Goal: Communication & Community: Answer question/provide support

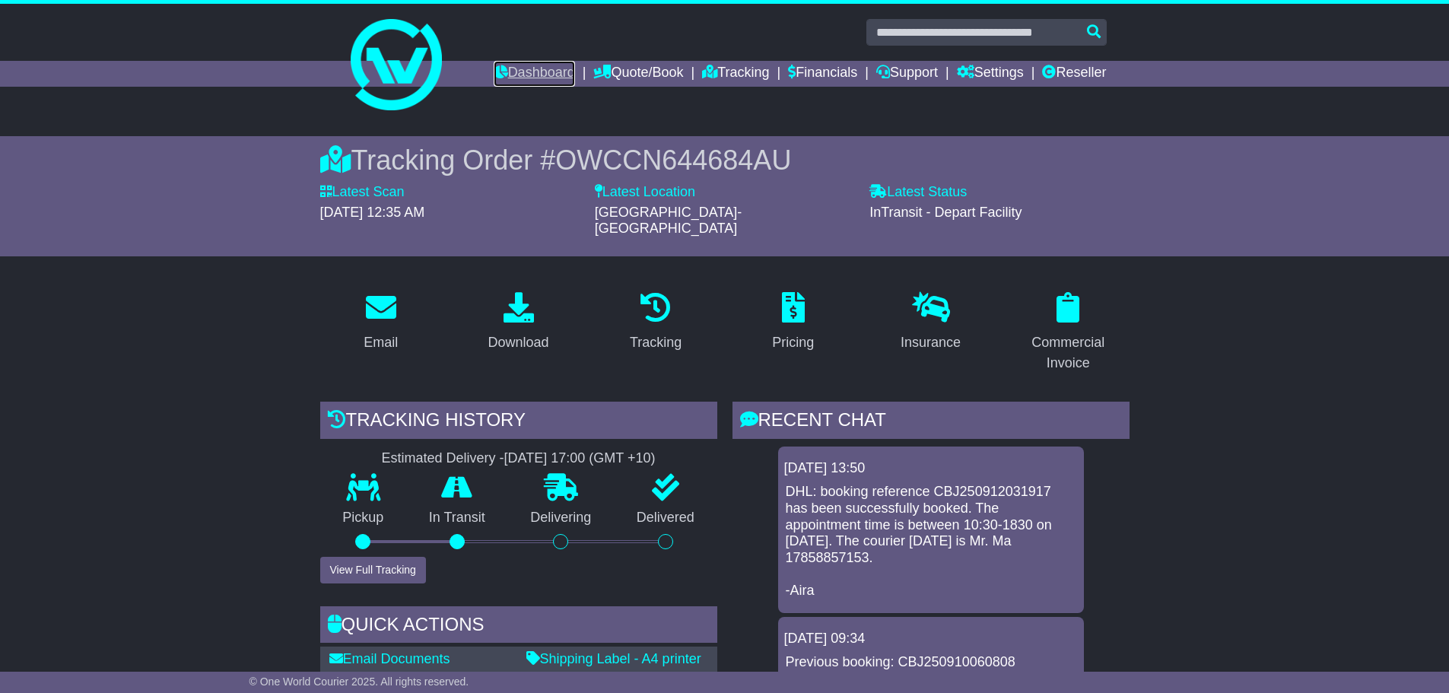
scroll to position [598, 0]
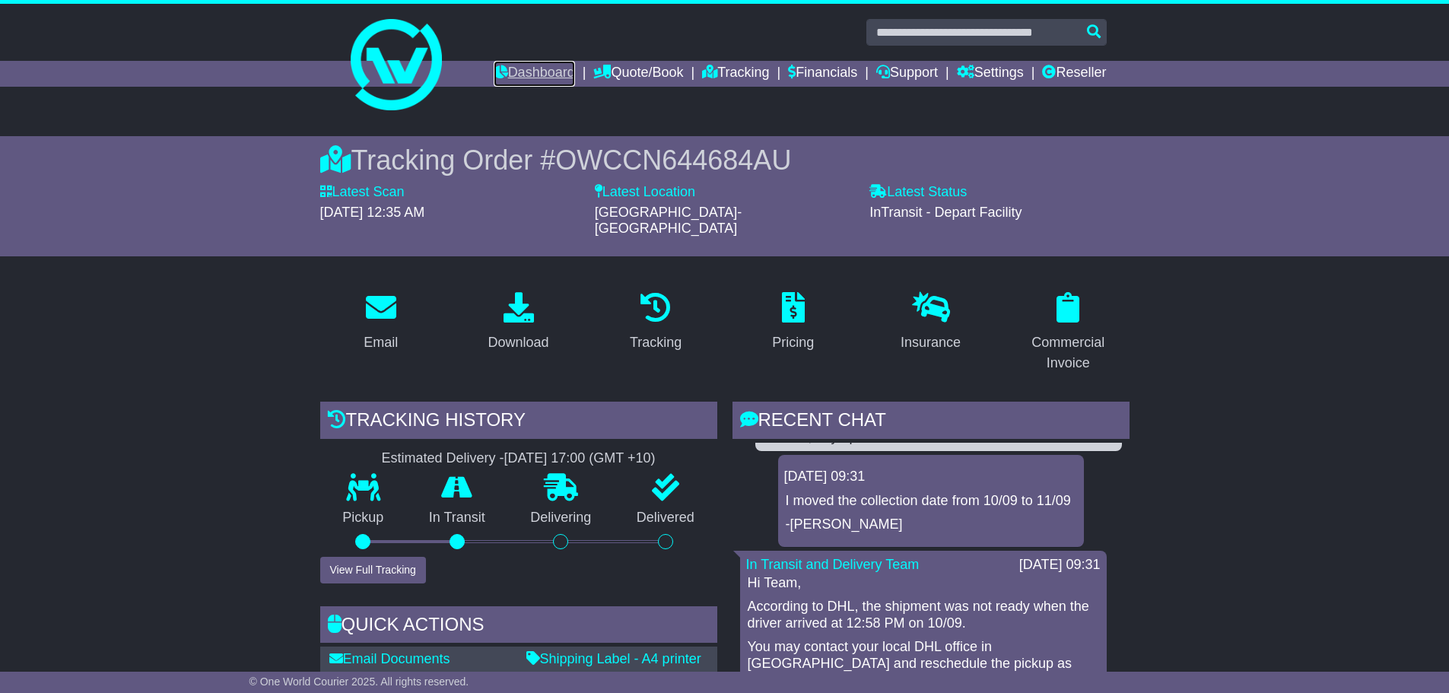
click at [538, 65] on link "Dashboard" at bounding box center [533, 74] width 81 height 26
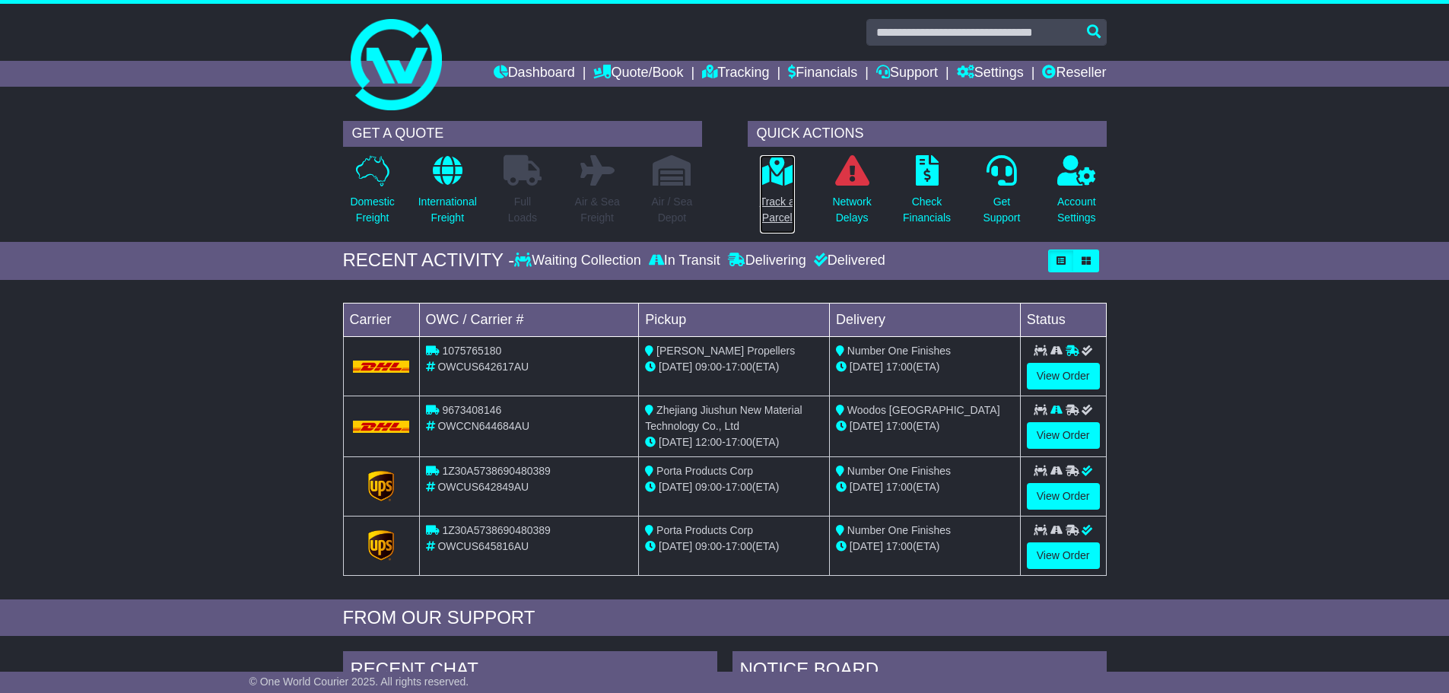
click at [770, 196] on p "Track a Parcel" at bounding box center [777, 210] width 35 height 32
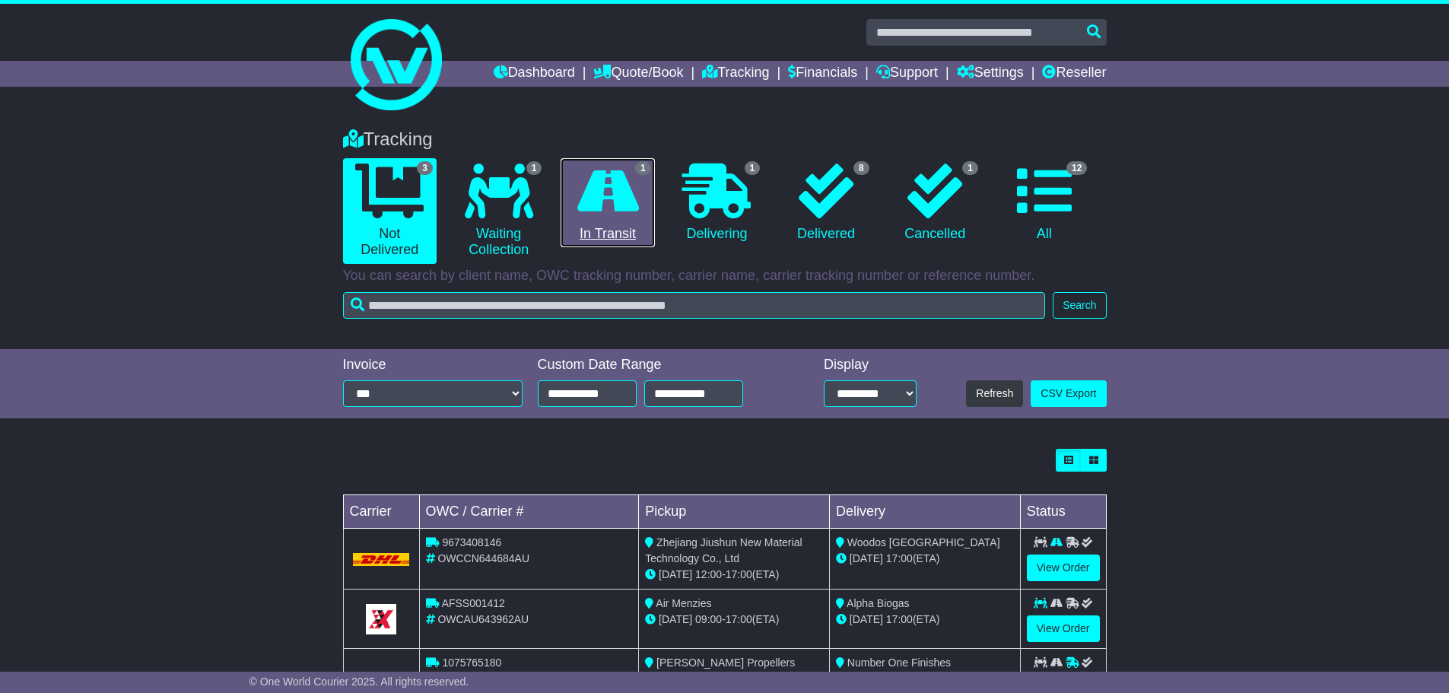
click at [624, 206] on icon at bounding box center [608, 190] width 62 height 55
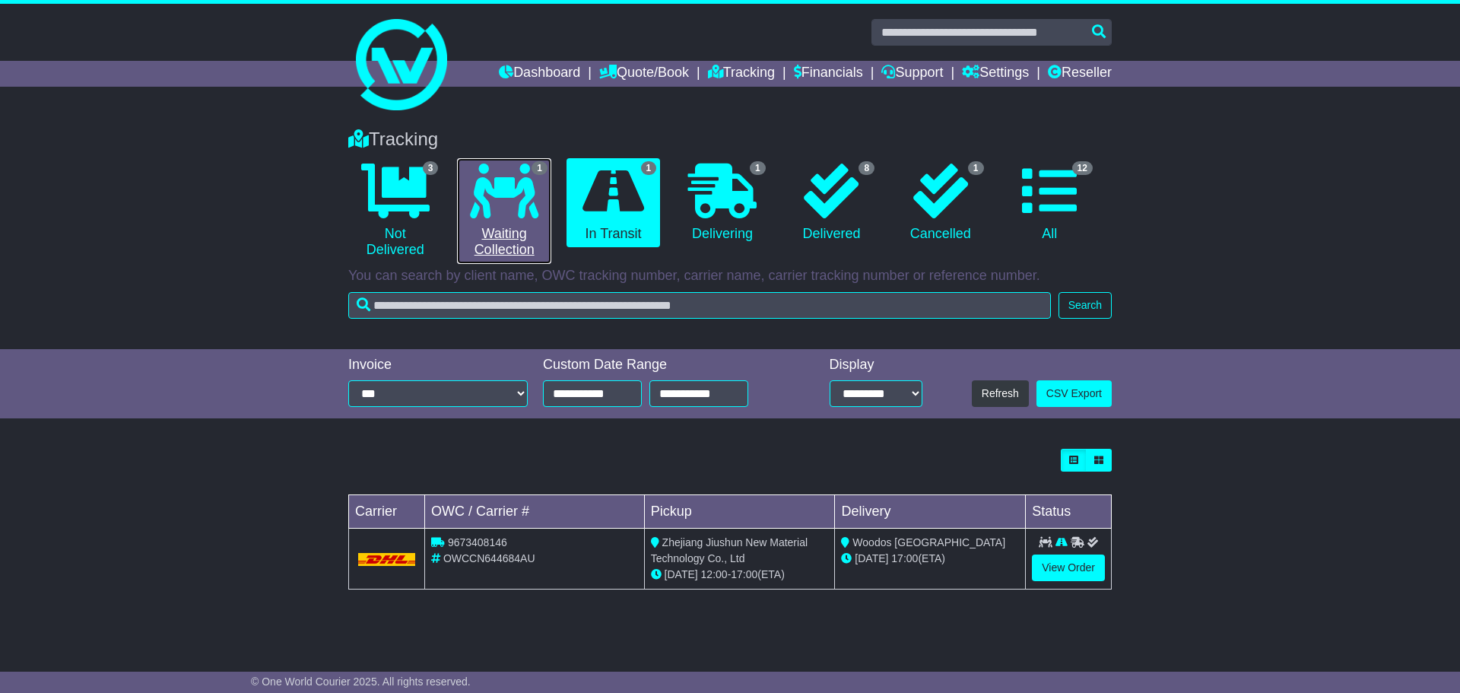
click at [523, 197] on icon at bounding box center [504, 190] width 68 height 55
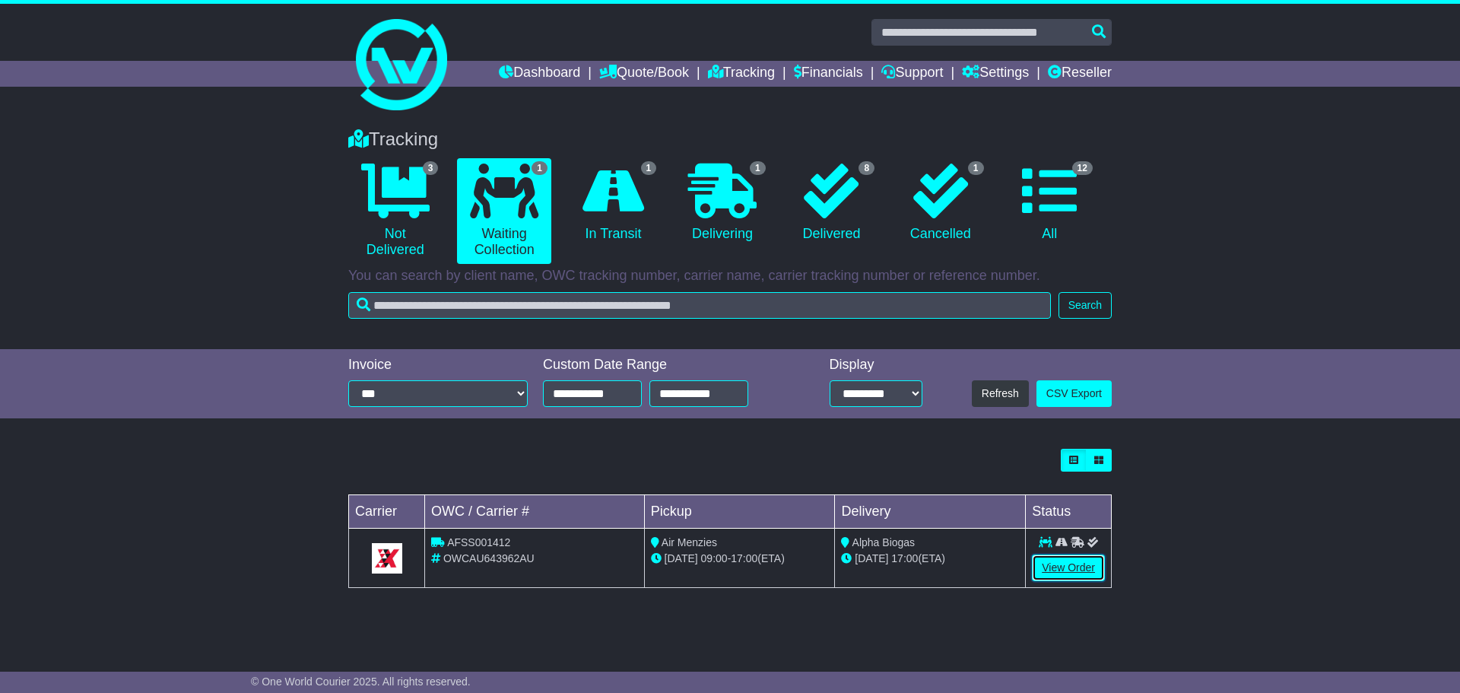
click at [1077, 564] on link "View Order" at bounding box center [1068, 567] width 73 height 27
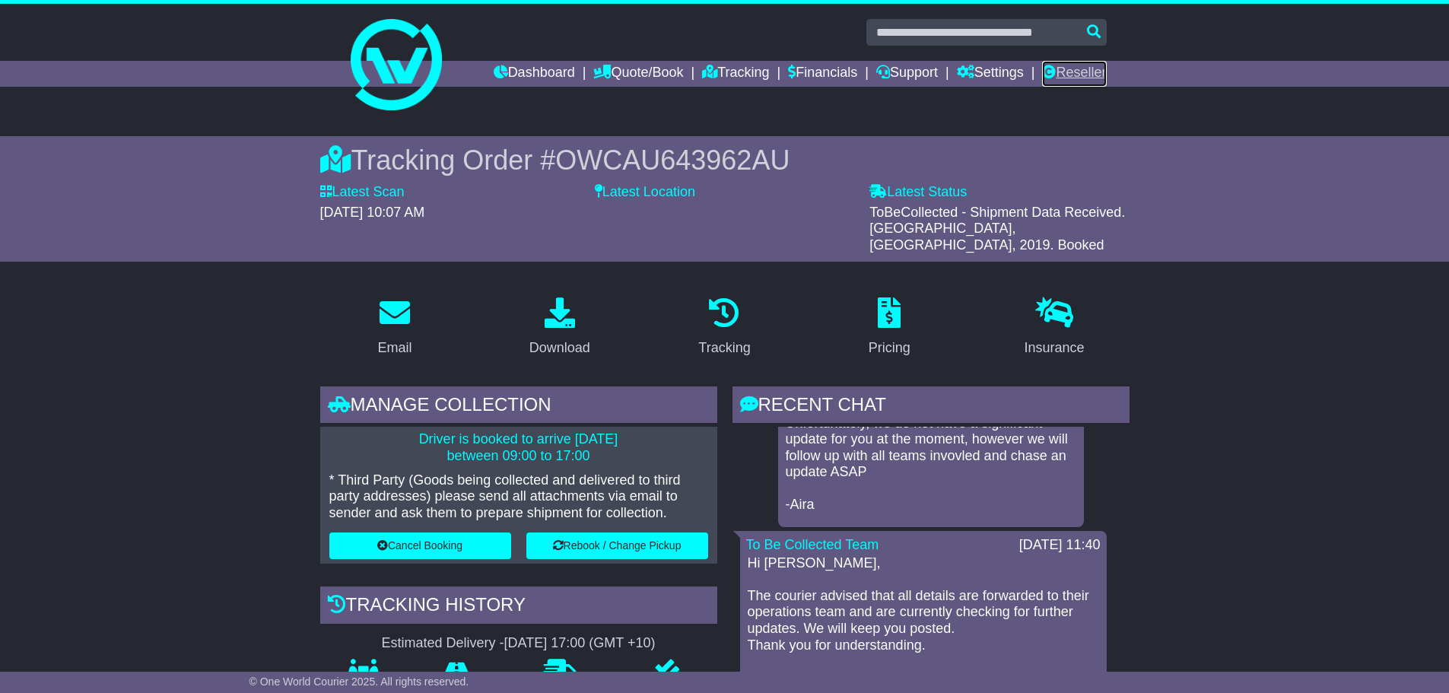
click at [1085, 71] on link "Reseller" at bounding box center [1074, 74] width 64 height 26
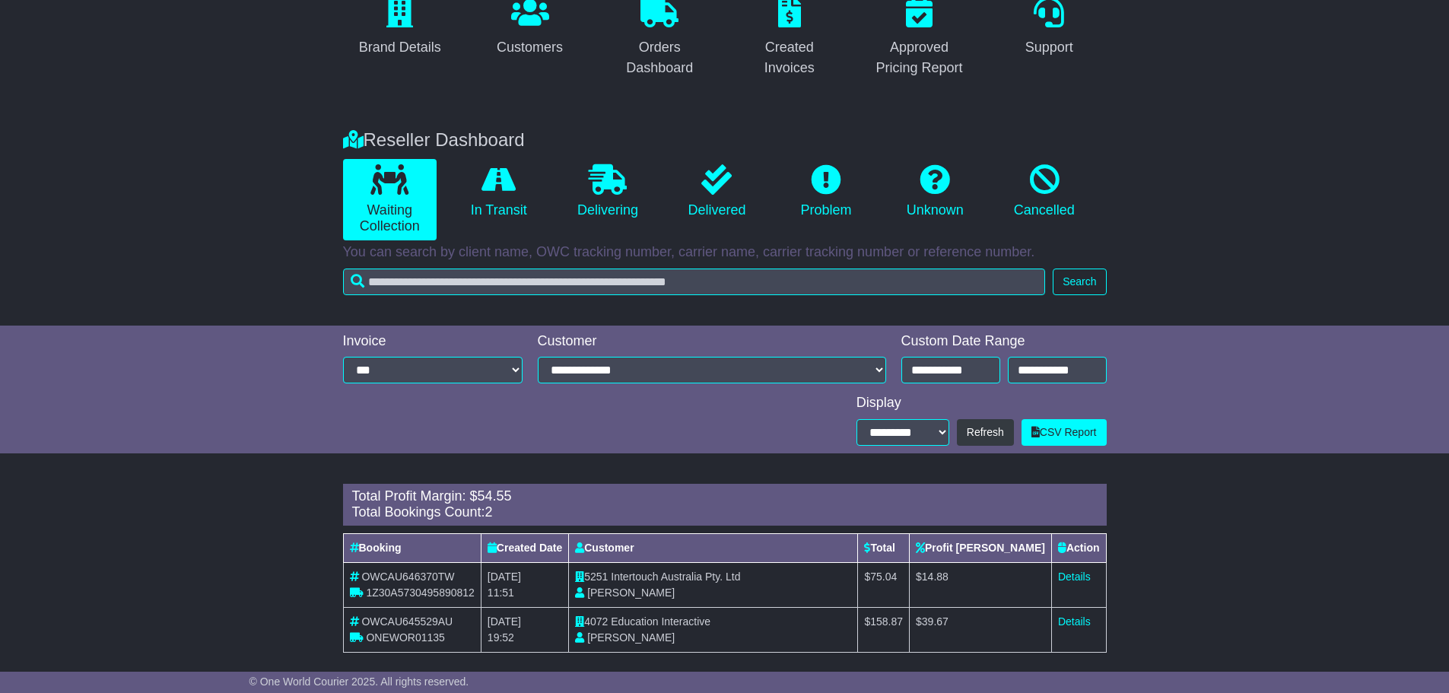
scroll to position [76, 0]
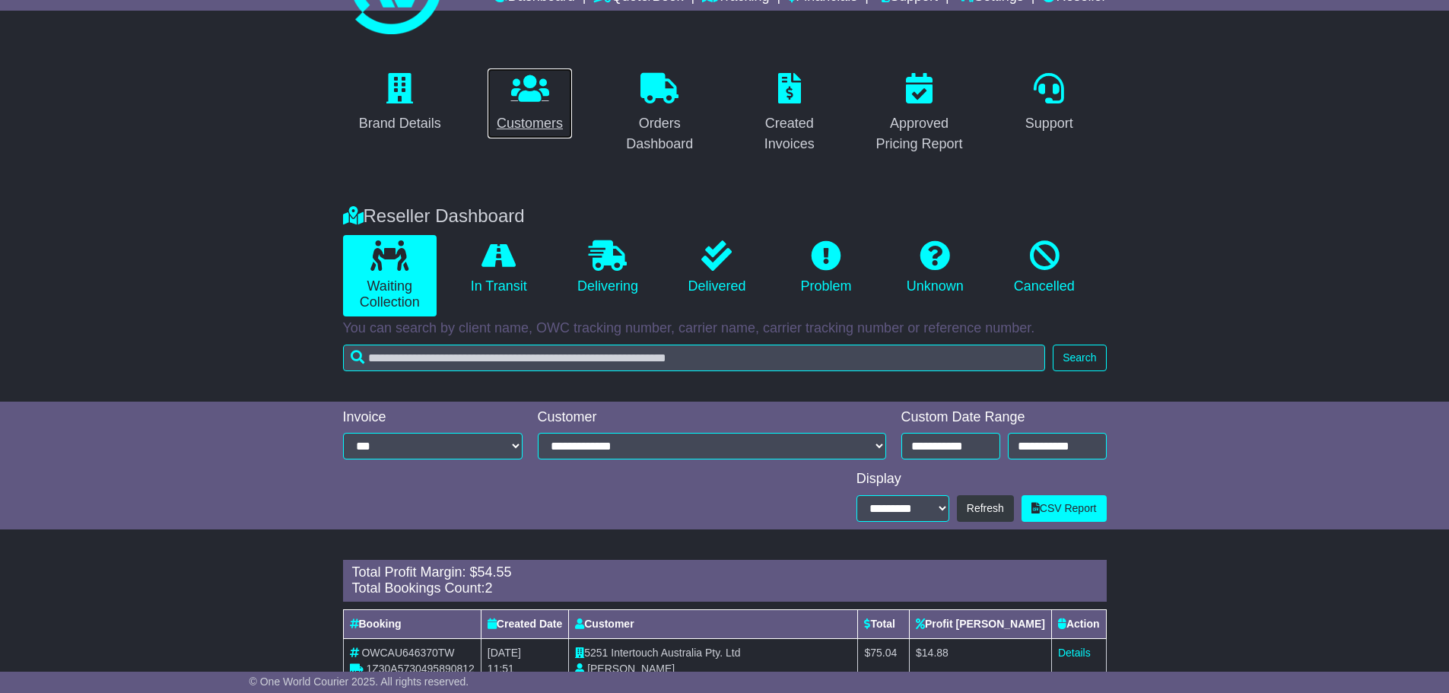
click at [535, 114] on div "Customers" at bounding box center [530, 123] width 66 height 21
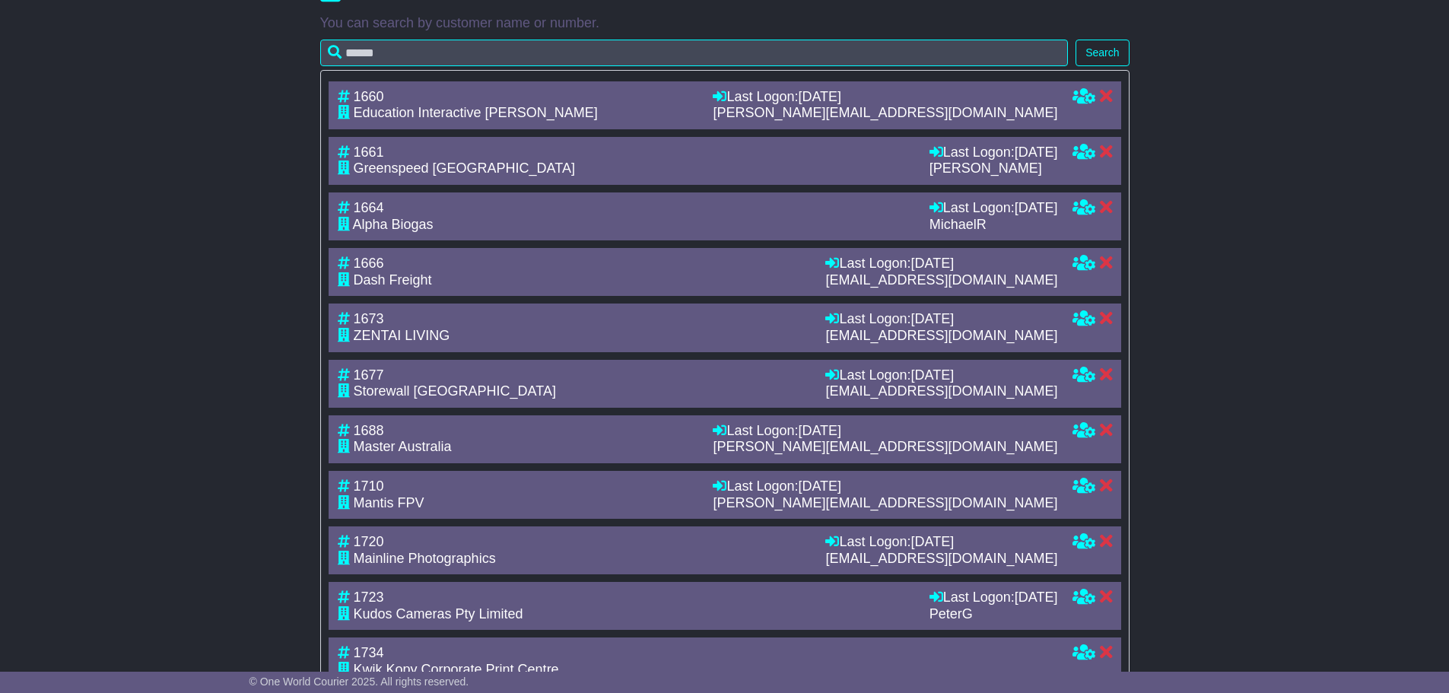
scroll to position [811, 0]
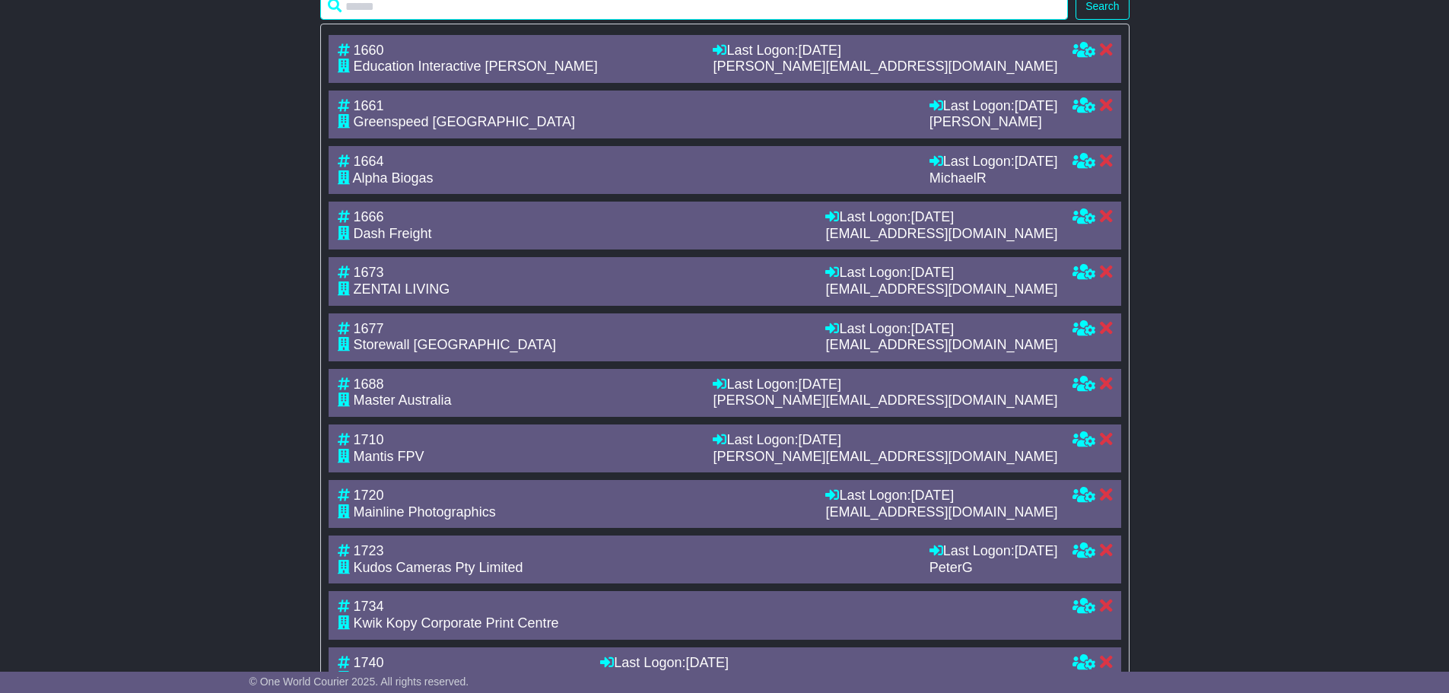
click at [557, 20] on input "text" at bounding box center [694, 6] width 748 height 27
type input "******"
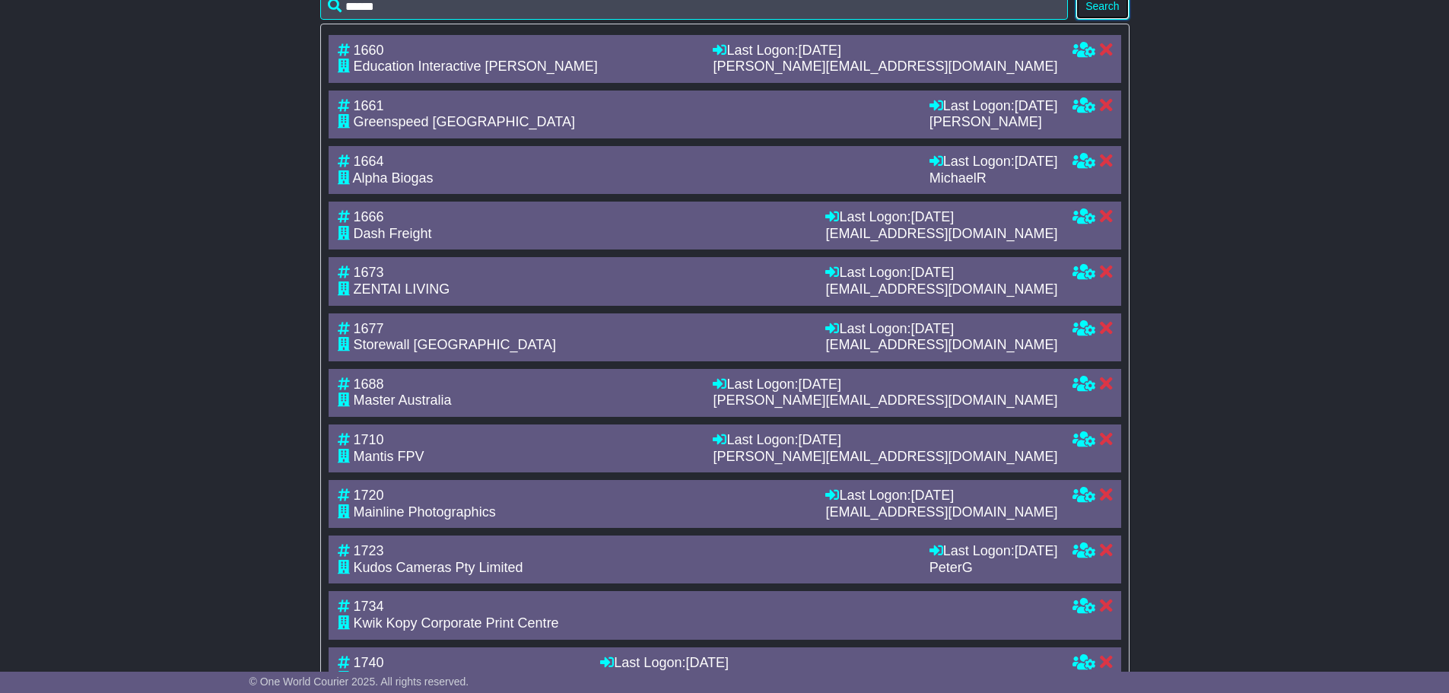
click at [1112, 20] on button "Search" at bounding box center [1101, 6] width 53 height 27
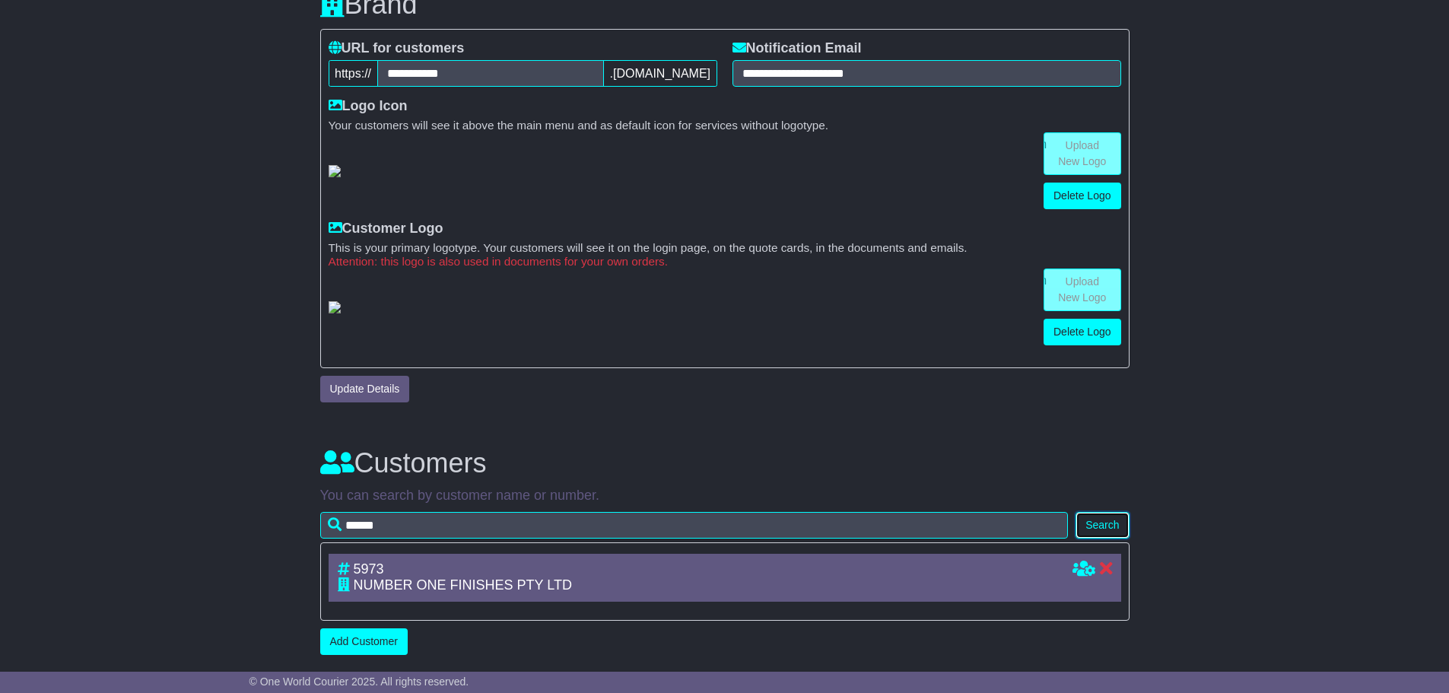
scroll to position [386, 0]
click at [1080, 568] on icon at bounding box center [1083, 568] width 23 height 14
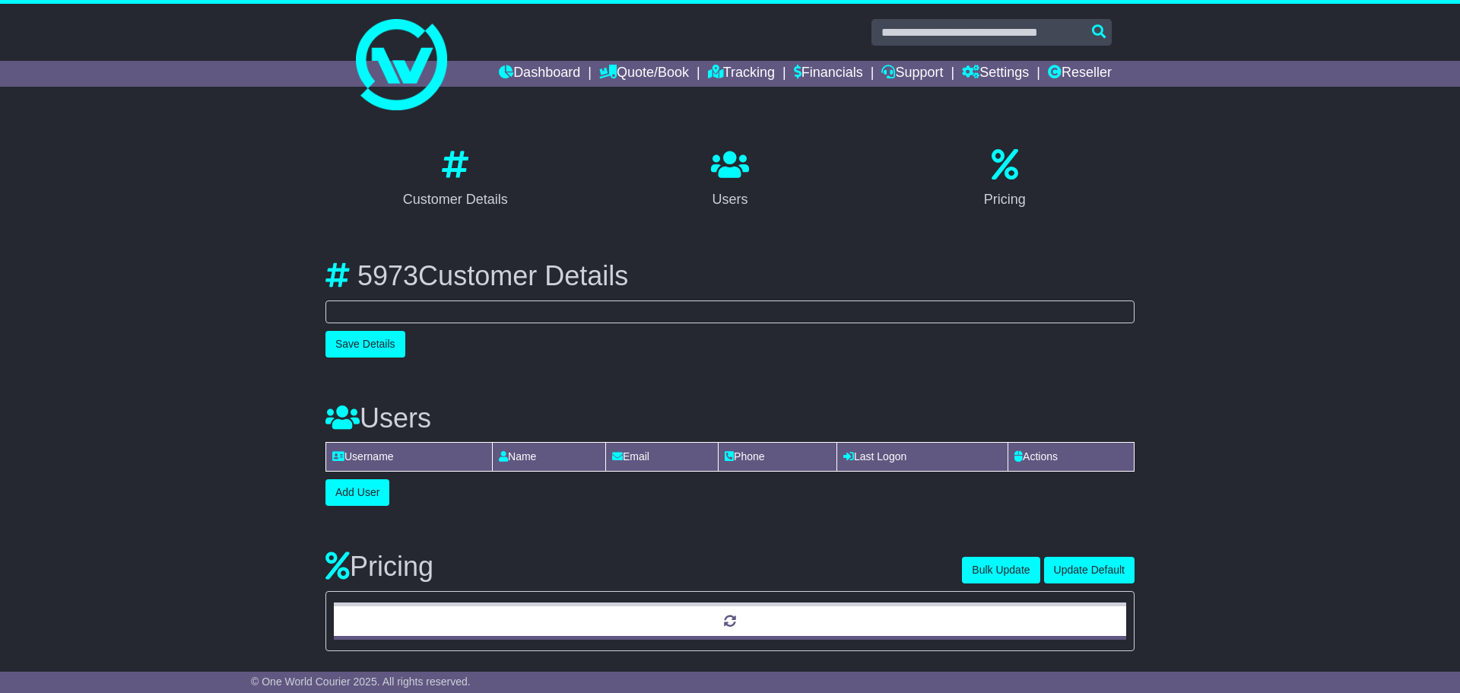
select select "**********"
select select "**"
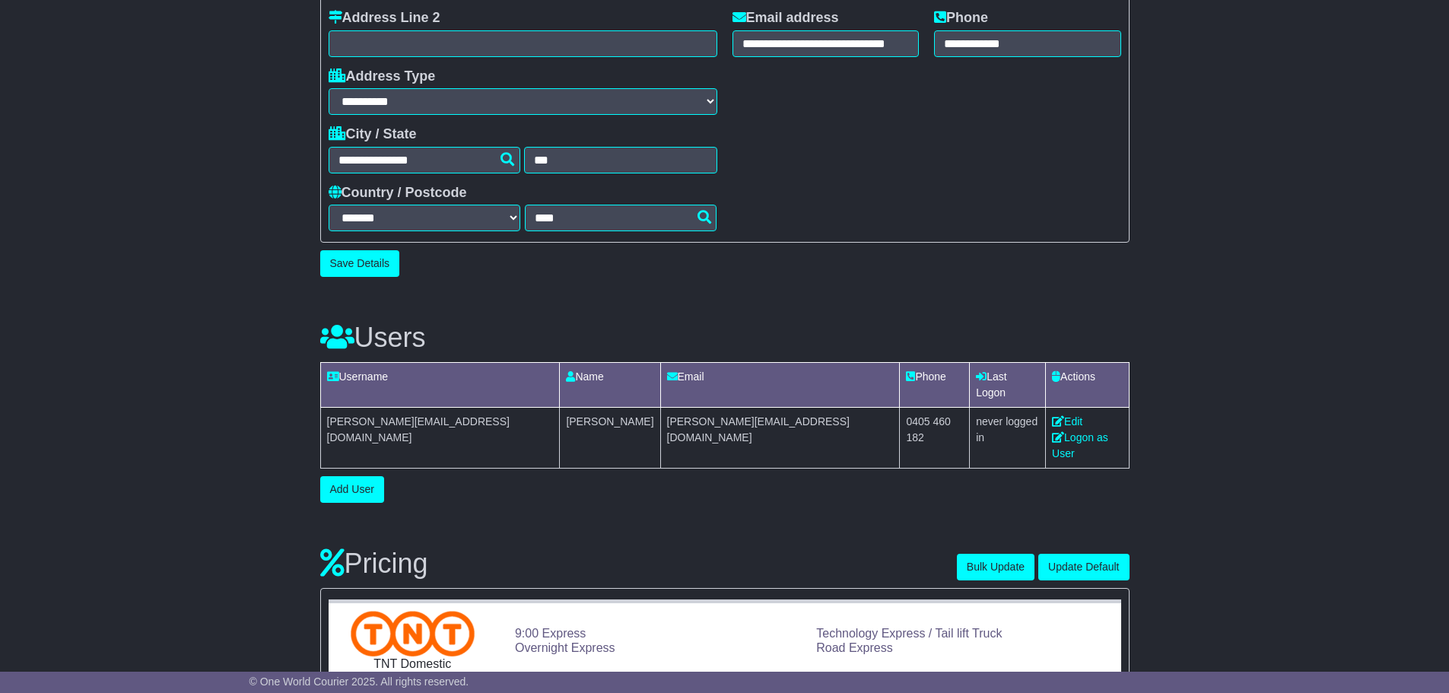
scroll to position [532, 0]
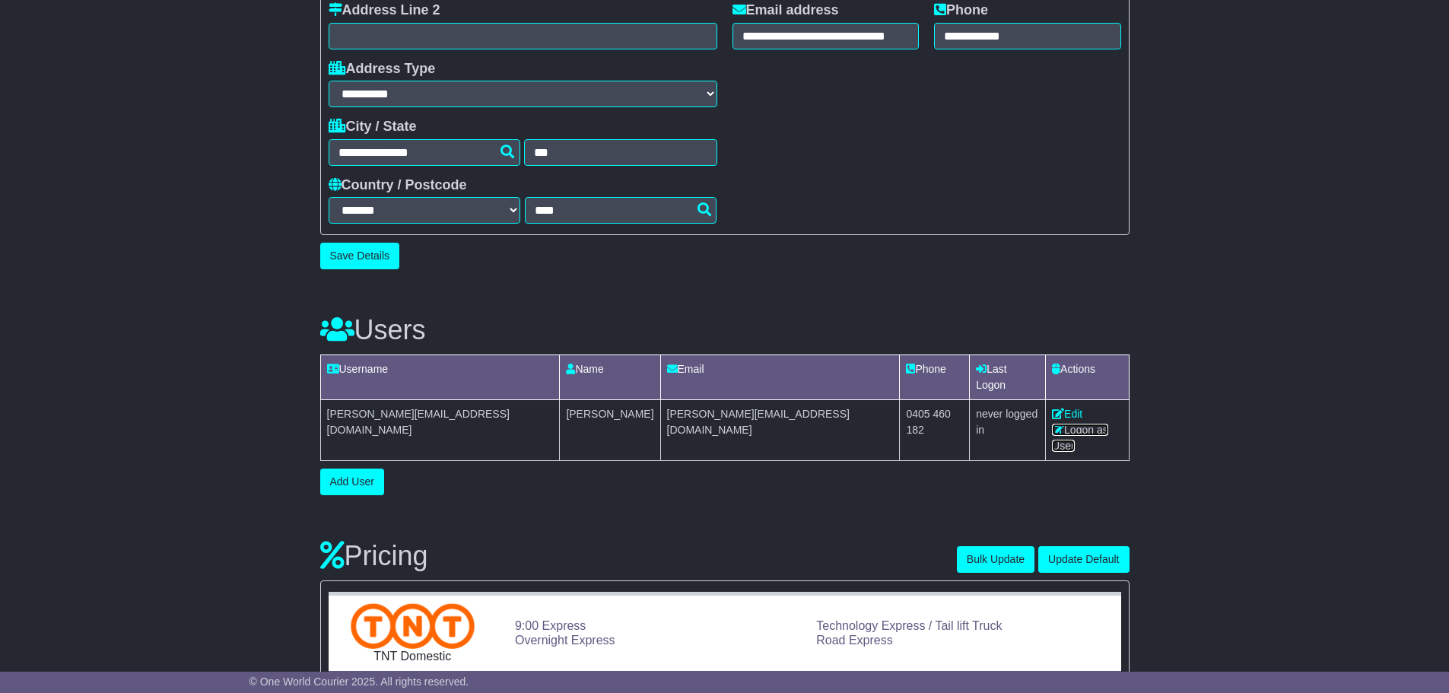
click at [1075, 424] on link "Logon as User" at bounding box center [1080, 438] width 56 height 28
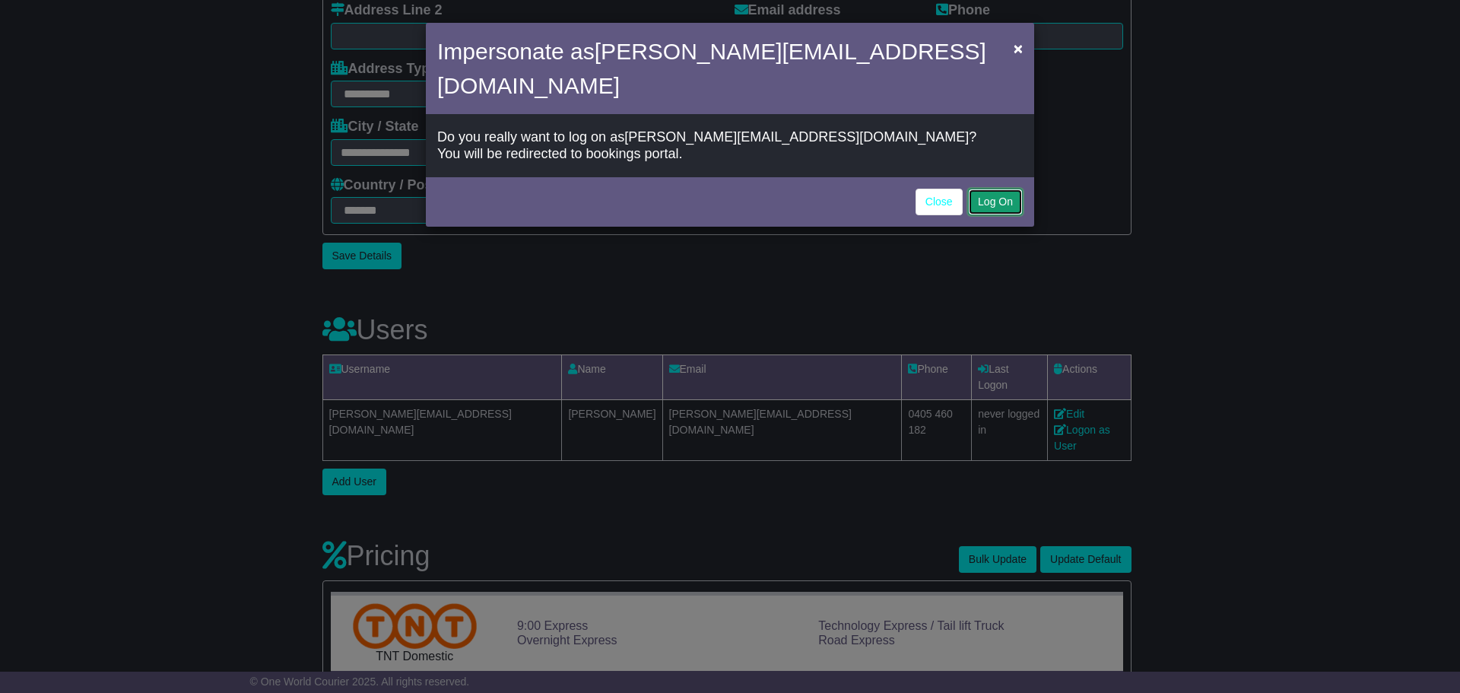
click at [988, 189] on button "Log On" at bounding box center [995, 202] width 55 height 27
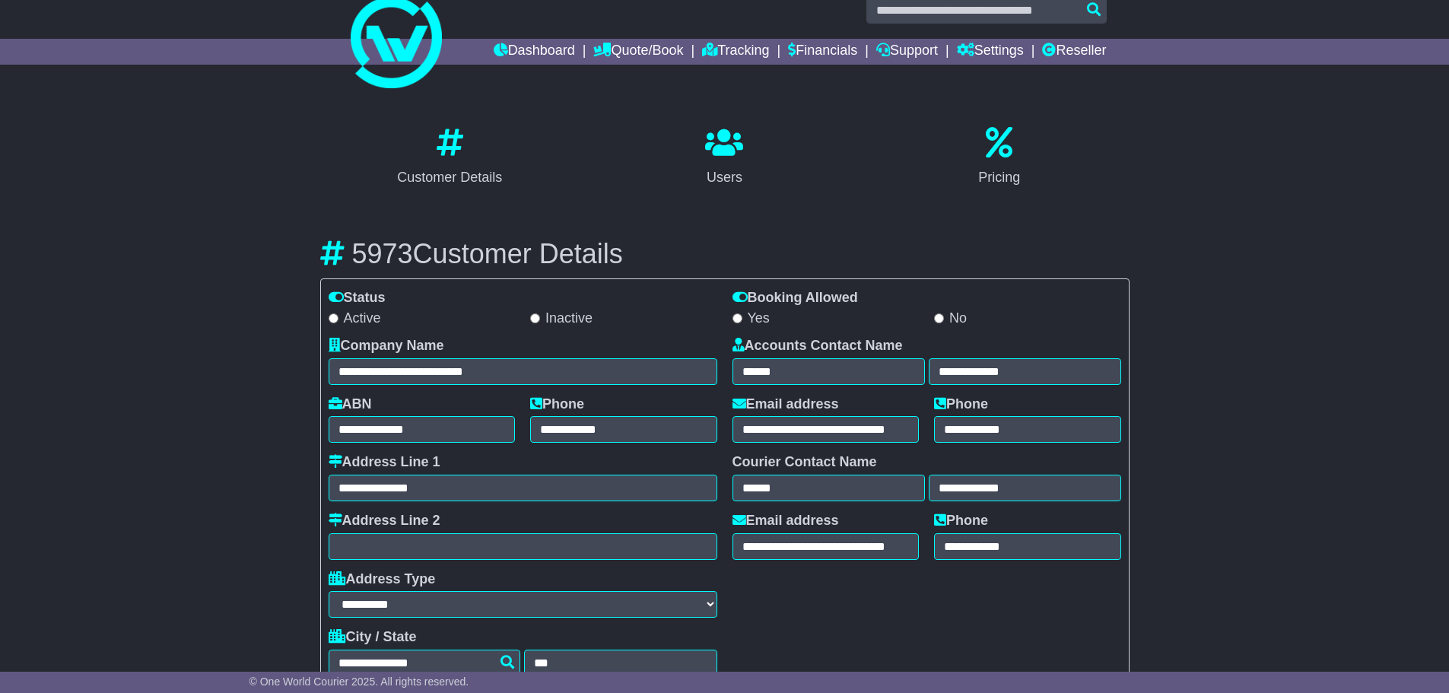
scroll to position [0, 0]
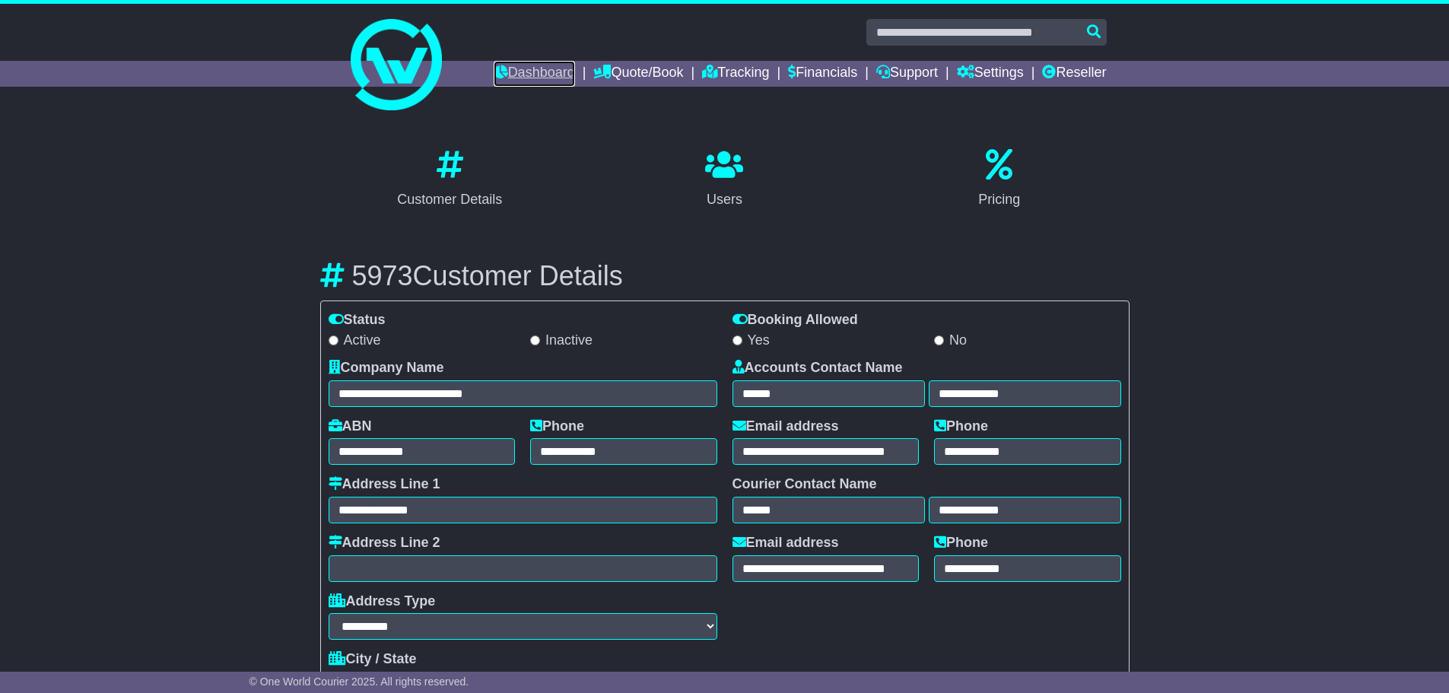
click at [518, 64] on link "Dashboard" at bounding box center [533, 74] width 81 height 26
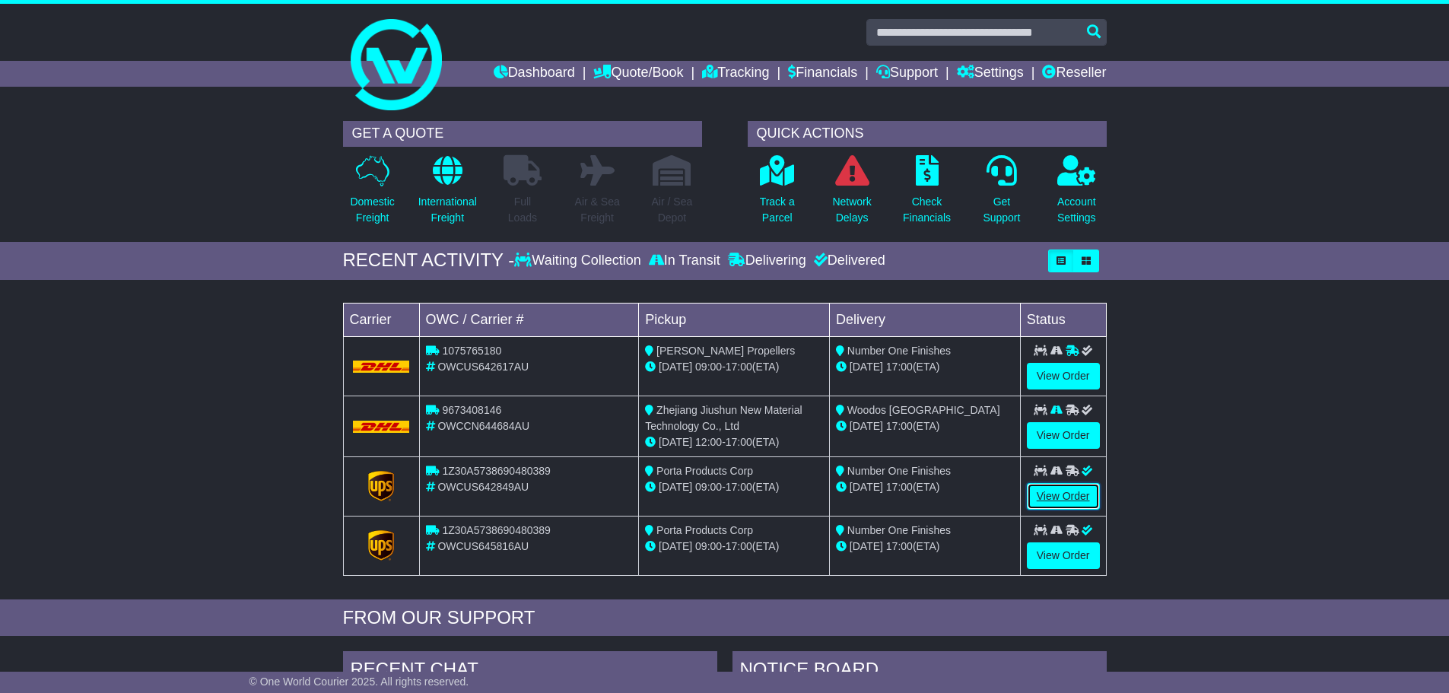
click at [1058, 491] on link "View Order" at bounding box center [1063, 496] width 73 height 27
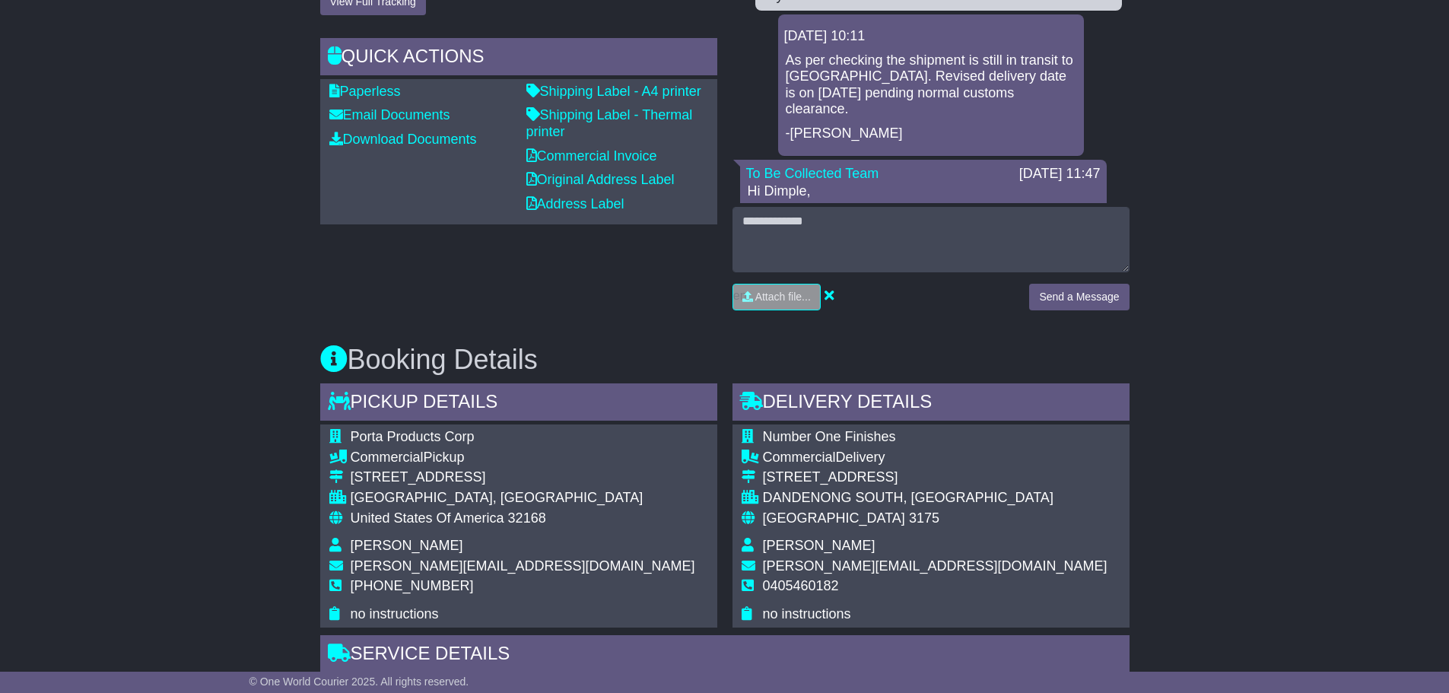
scroll to position [228, 0]
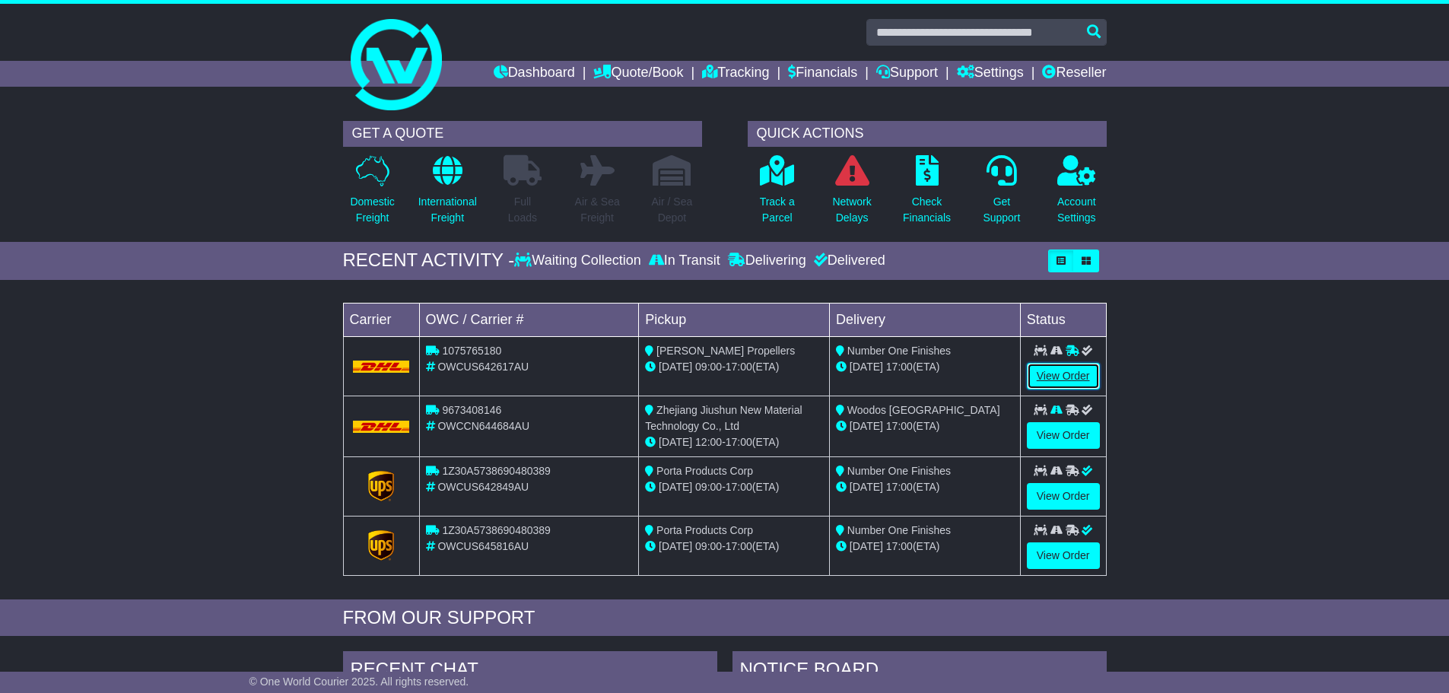
click at [1084, 376] on link "View Order" at bounding box center [1063, 376] width 73 height 27
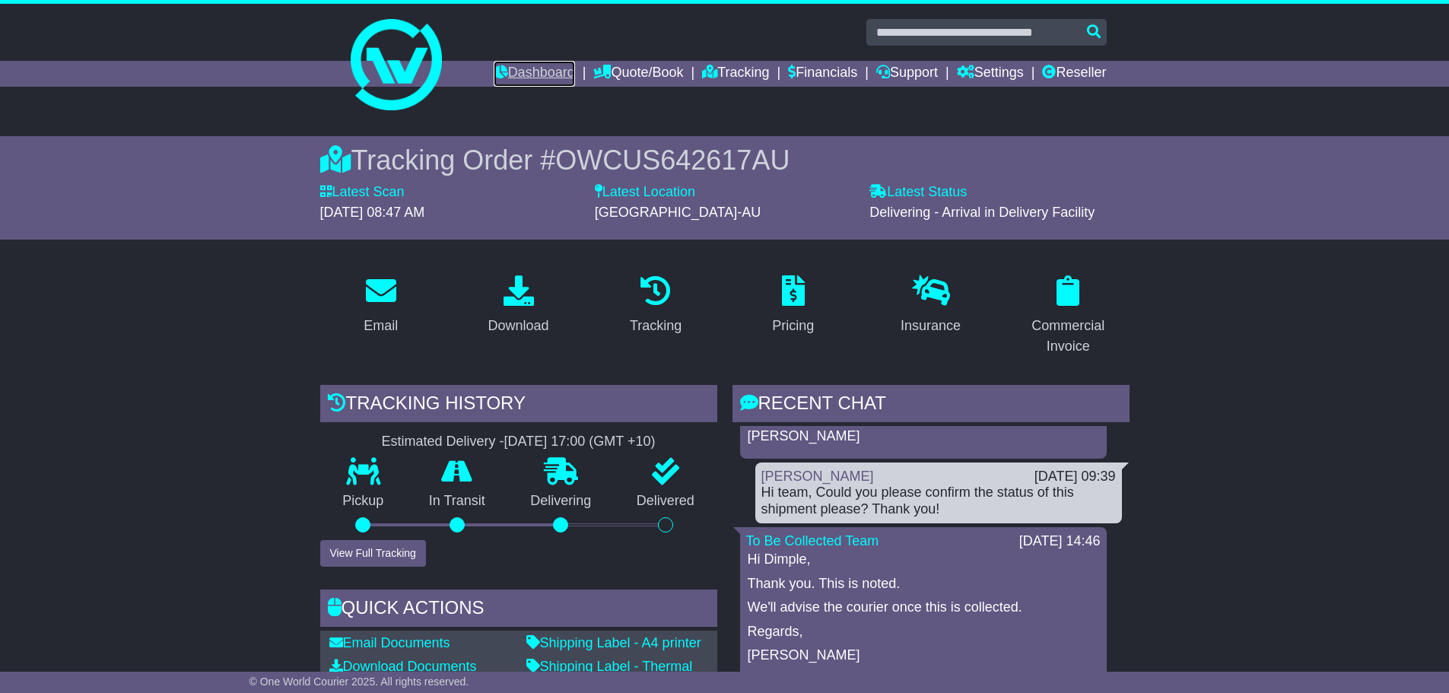
click at [507, 78] on link "Dashboard" at bounding box center [533, 74] width 81 height 26
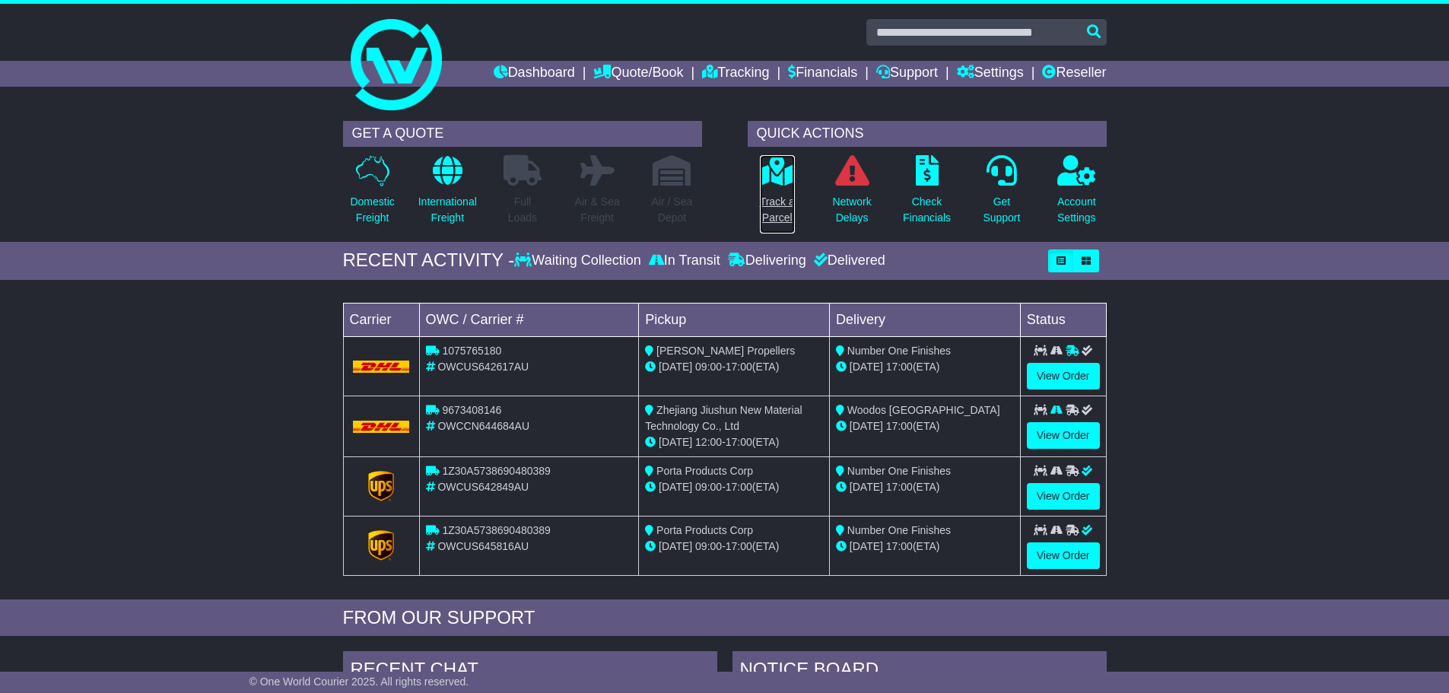
click at [776, 206] on p "Track a Parcel" at bounding box center [777, 210] width 35 height 32
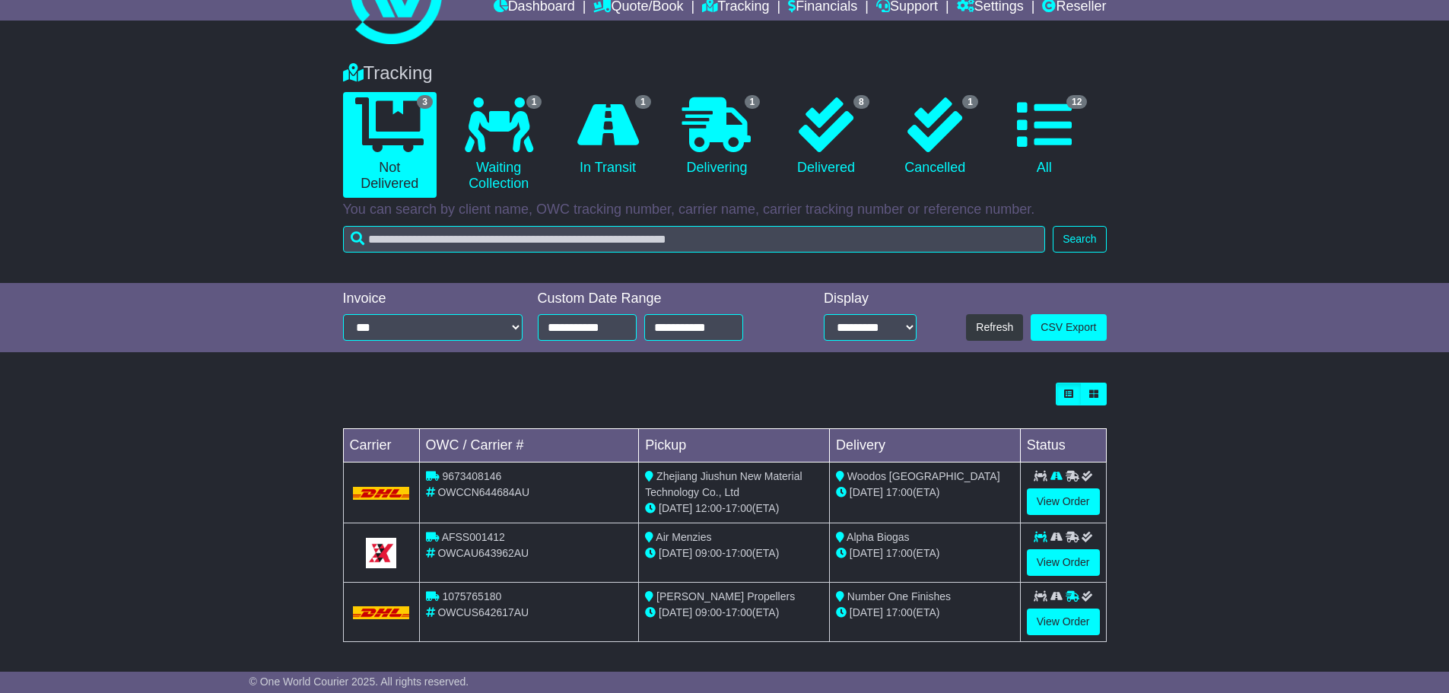
scroll to position [69, 0]
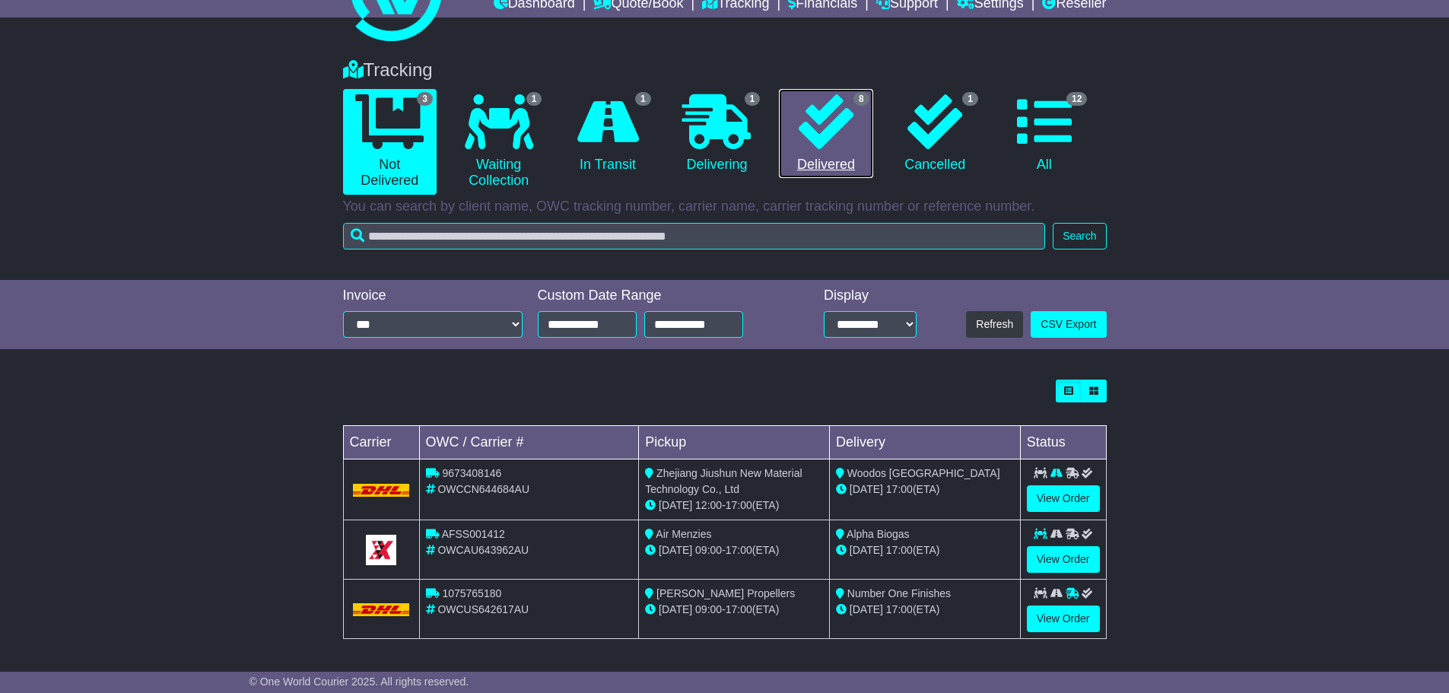
click at [847, 160] on link "8 Delivered" at bounding box center [826, 134] width 94 height 90
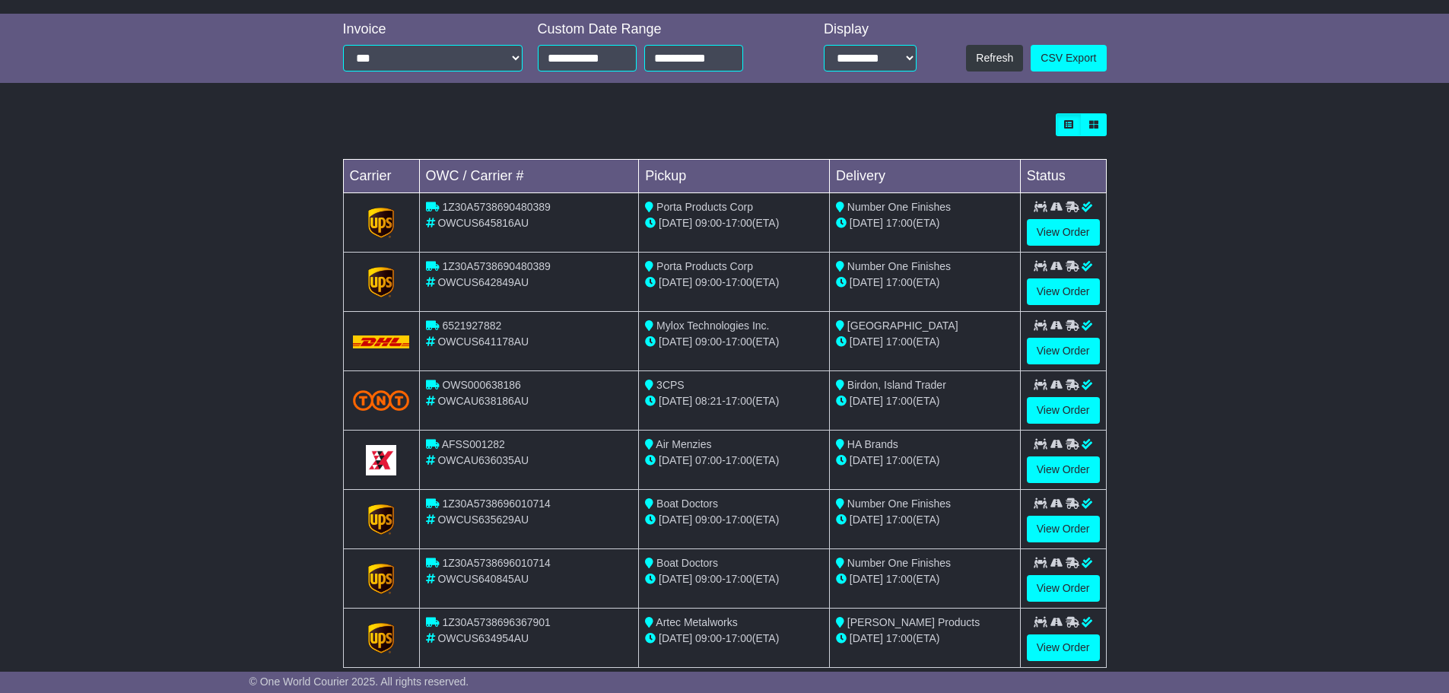
scroll to position [364, 0]
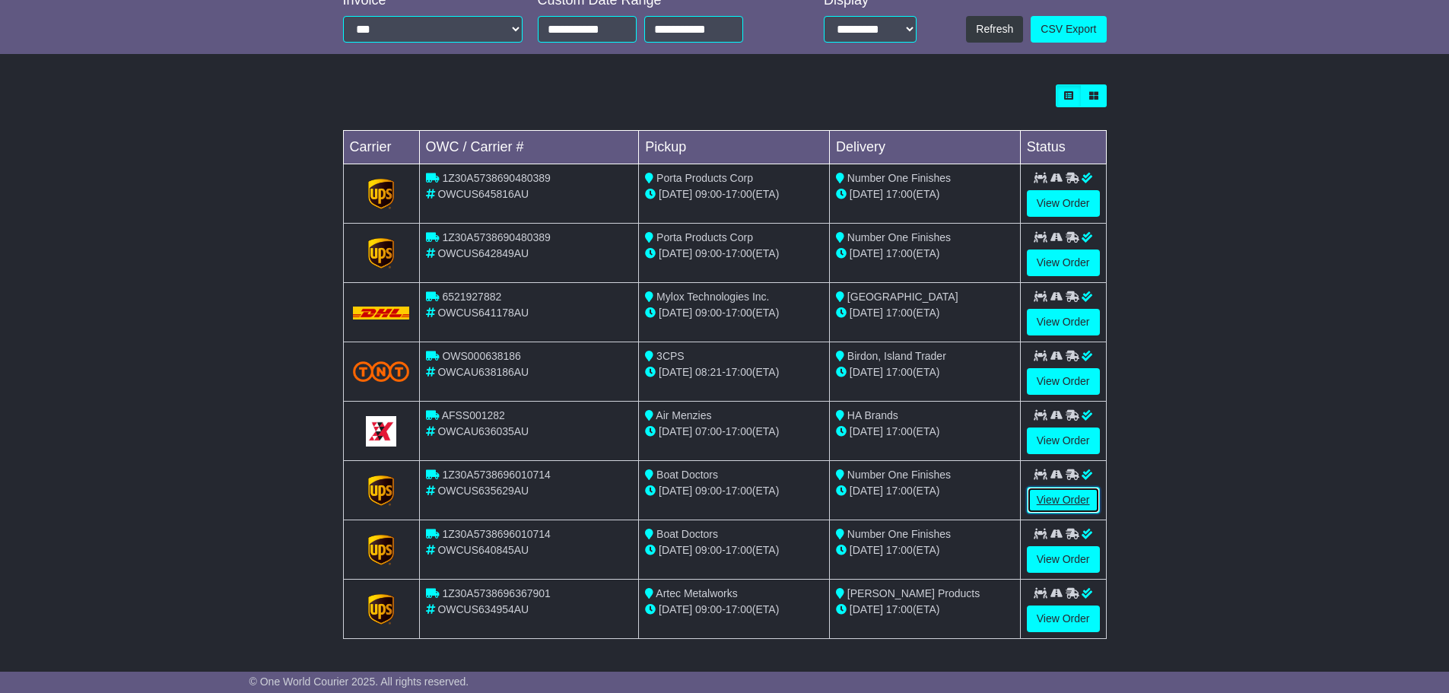
click at [1041, 493] on link "View Order" at bounding box center [1063, 500] width 73 height 27
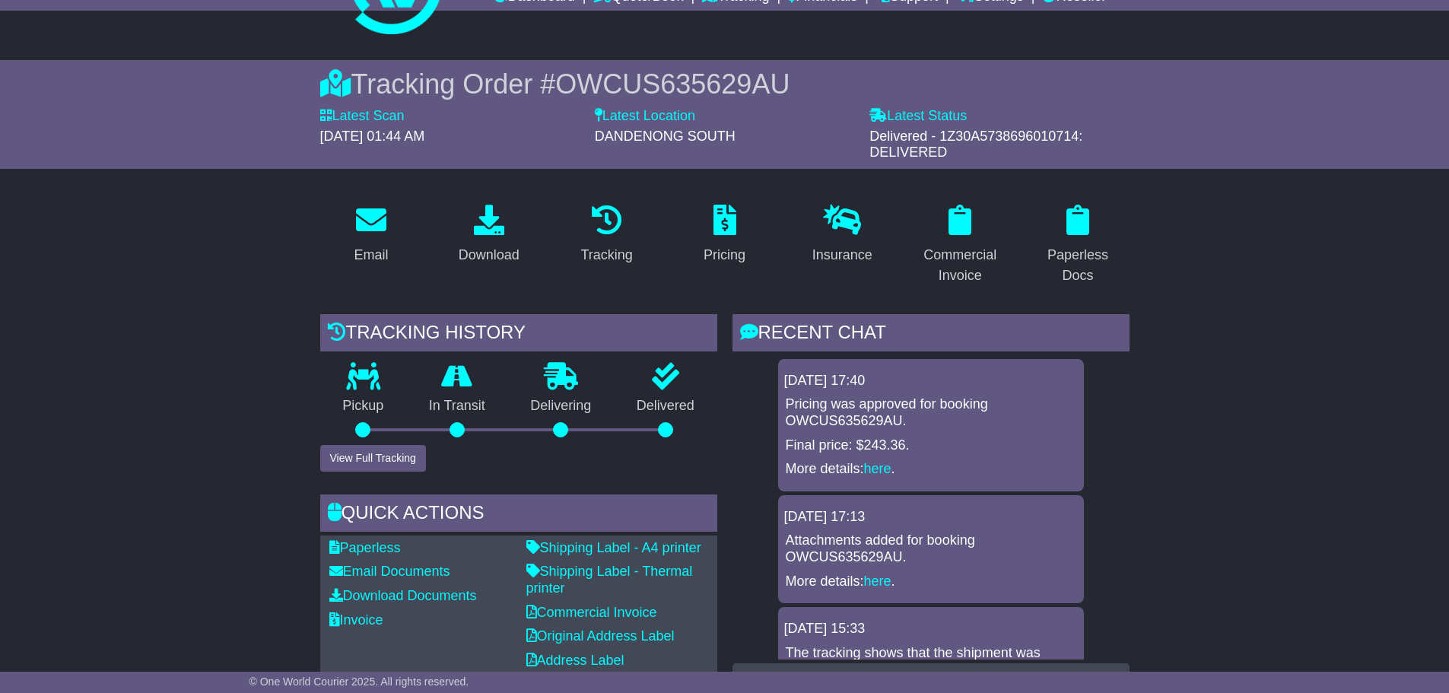
scroll to position [2, 0]
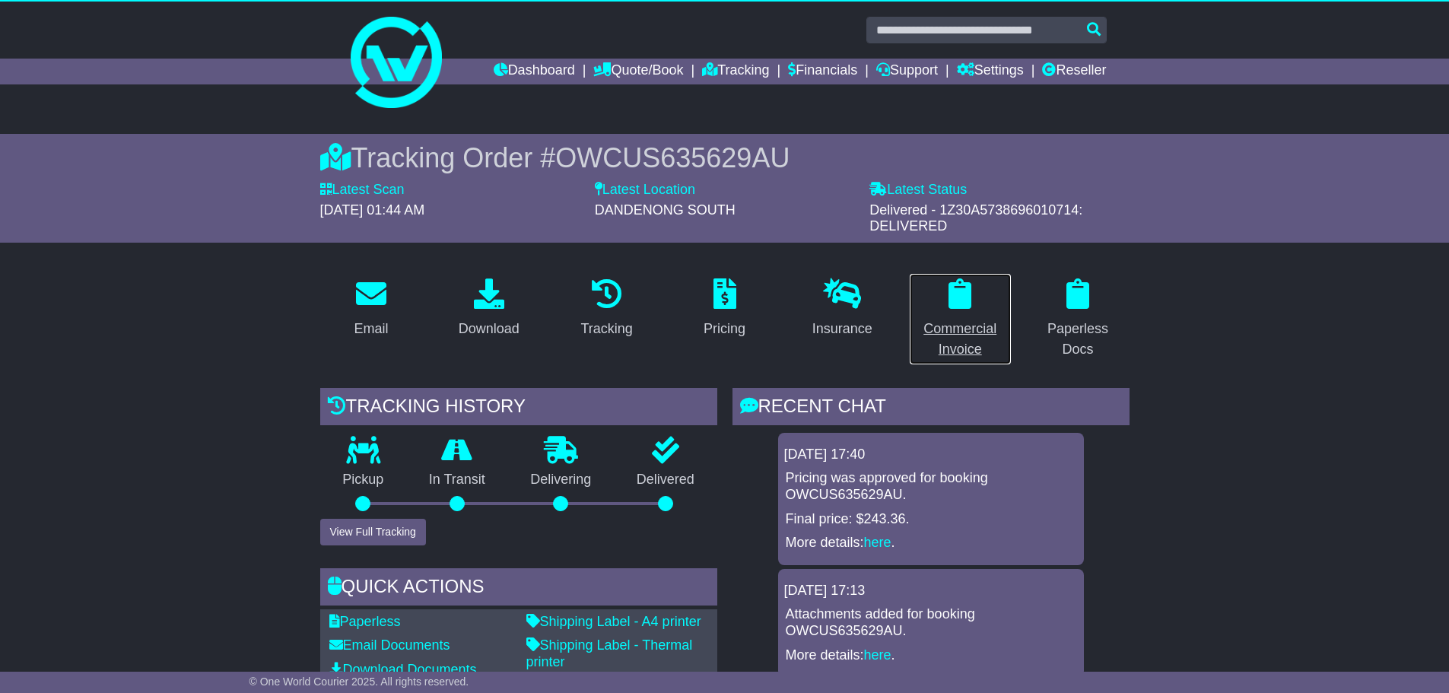
click at [969, 332] on div "Commercial Invoice" at bounding box center [960, 339] width 83 height 41
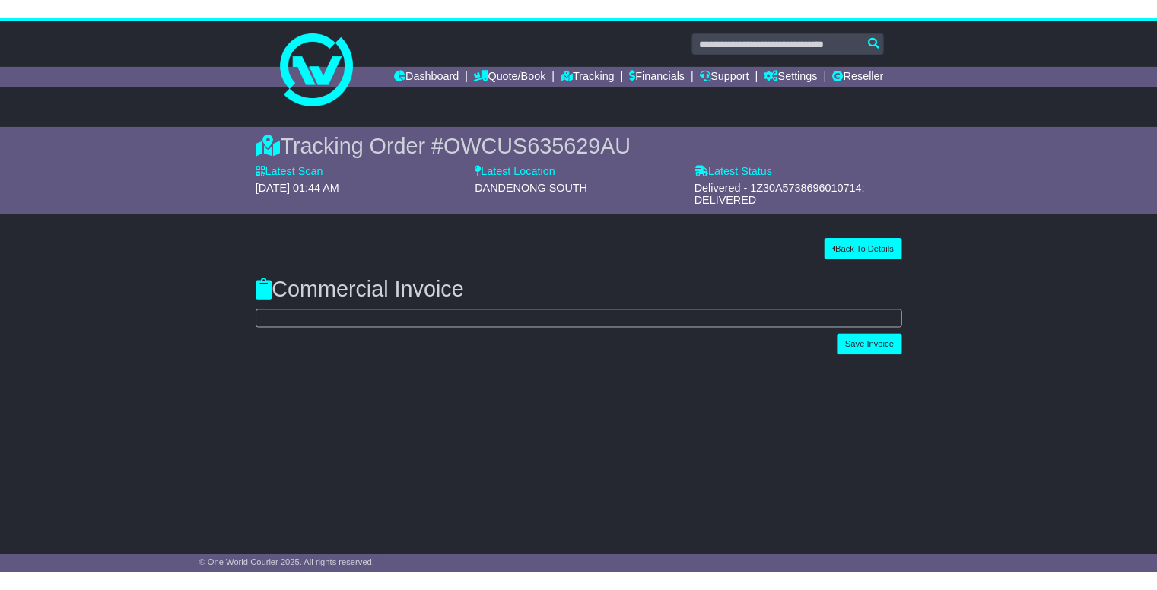
scroll to position [0, 0]
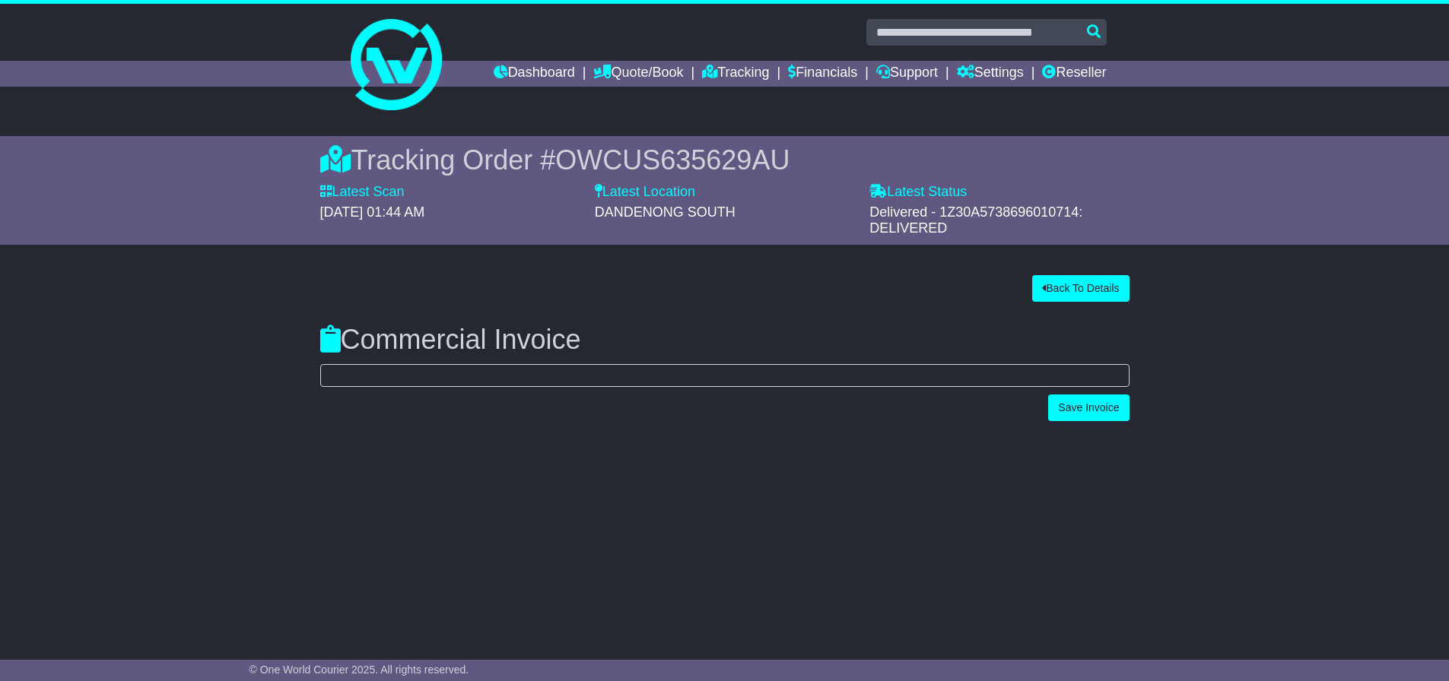
select select "****"
select select "***"
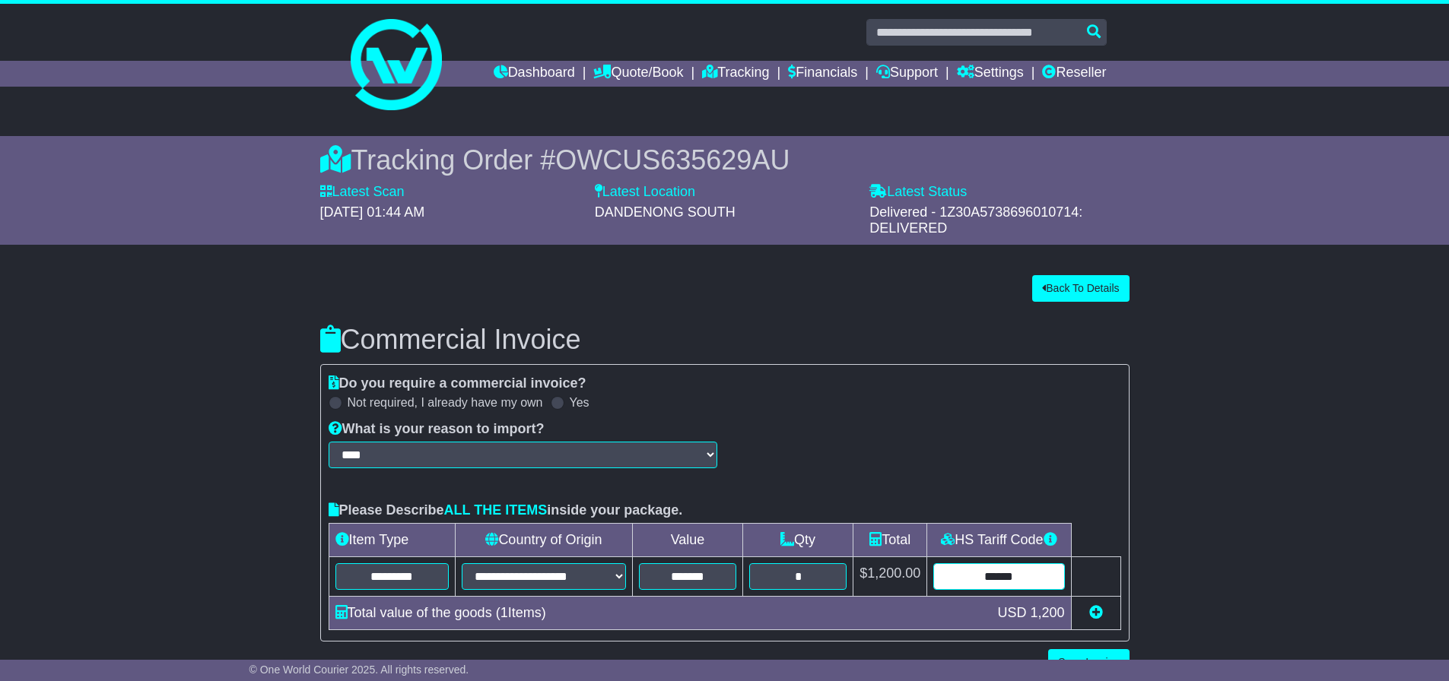
click at [984, 570] on input "******" at bounding box center [998, 576] width 131 height 27
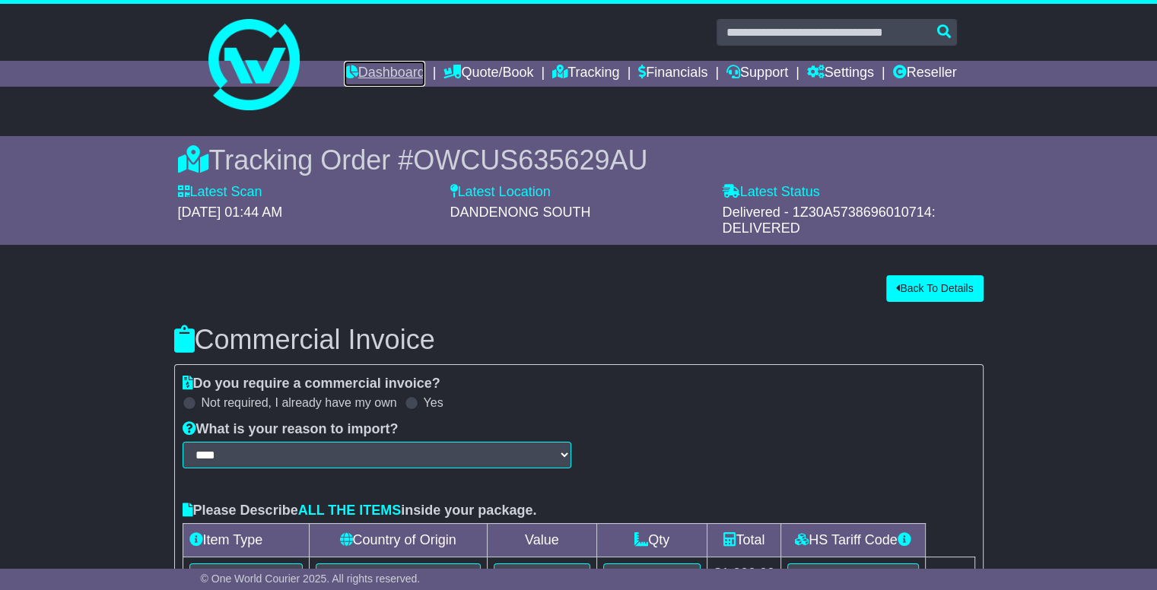
click at [350, 70] on link "Dashboard" at bounding box center [384, 74] width 81 height 26
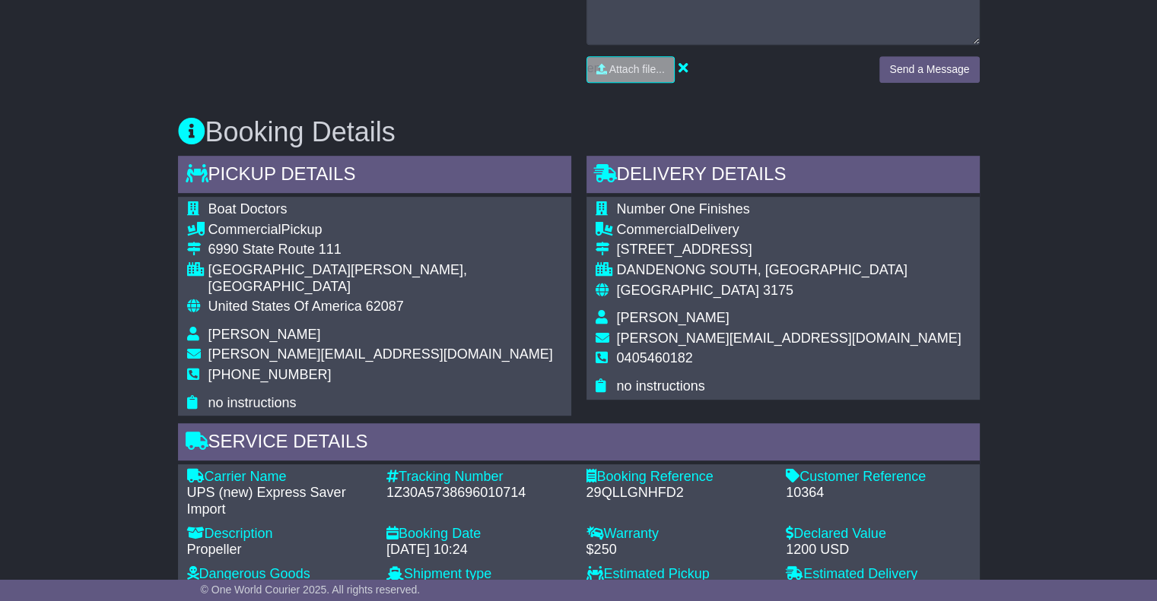
scroll to position [760, 0]
click at [380, 298] on span "62087" at bounding box center [385, 305] width 38 height 15
copy span "62087"
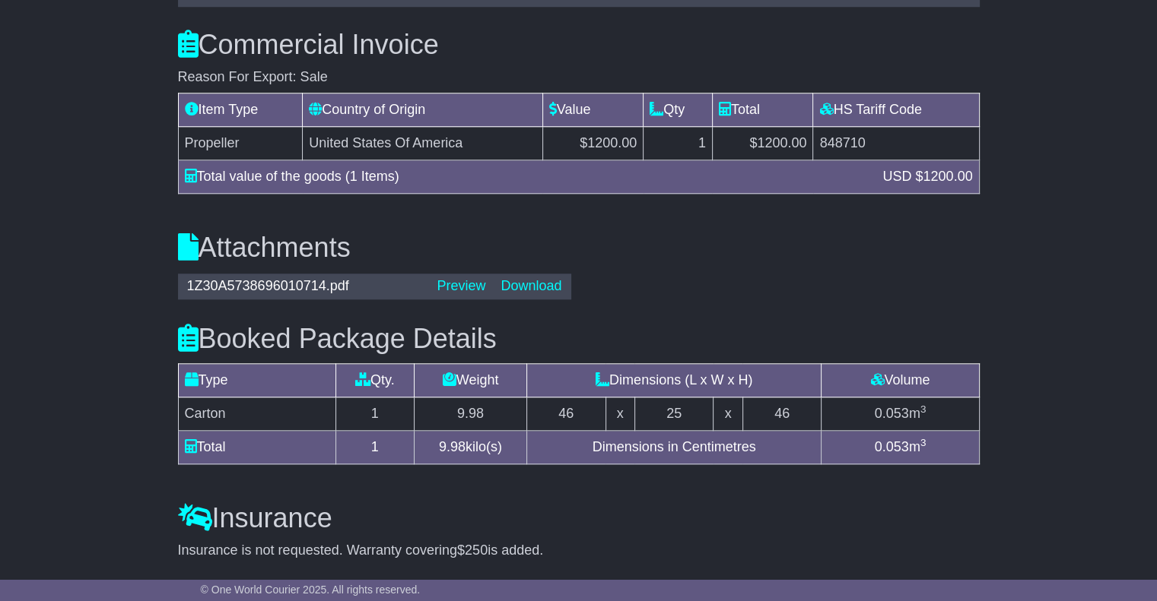
scroll to position [1369, 0]
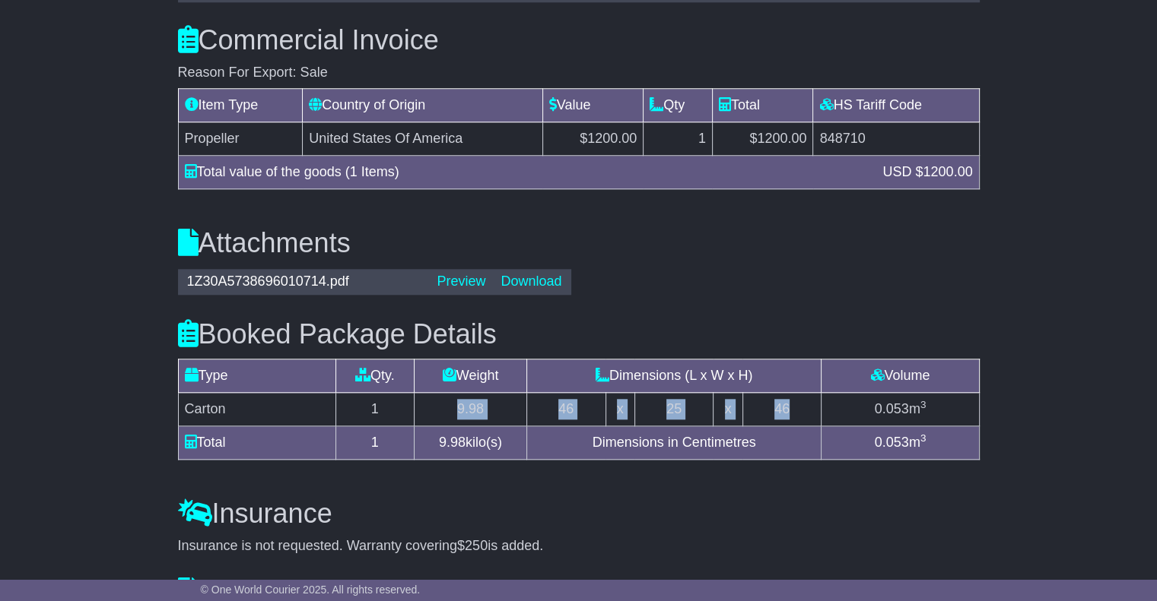
drag, startPoint x: 446, startPoint y: 389, endPoint x: 809, endPoint y: 395, distance: 363.5
click at [809, 395] on tr "Carton 1 9.98 46 x 25 x 46 0.053 m 3" at bounding box center [578, 409] width 801 height 33
copy tr "9.98 46 x 25 x 46"
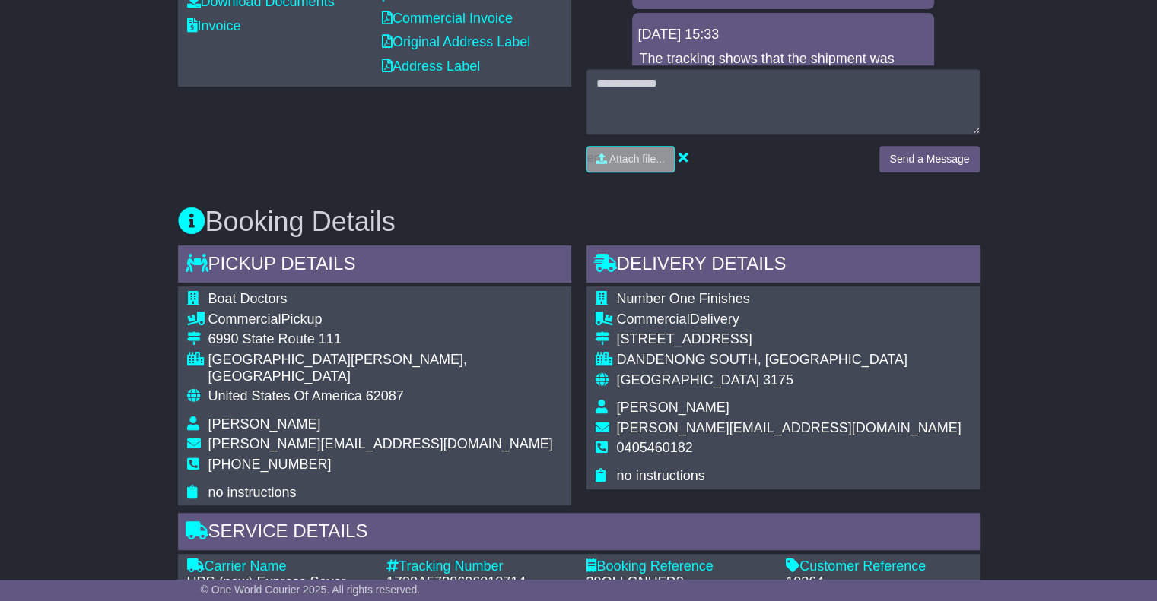
scroll to position [608, 0]
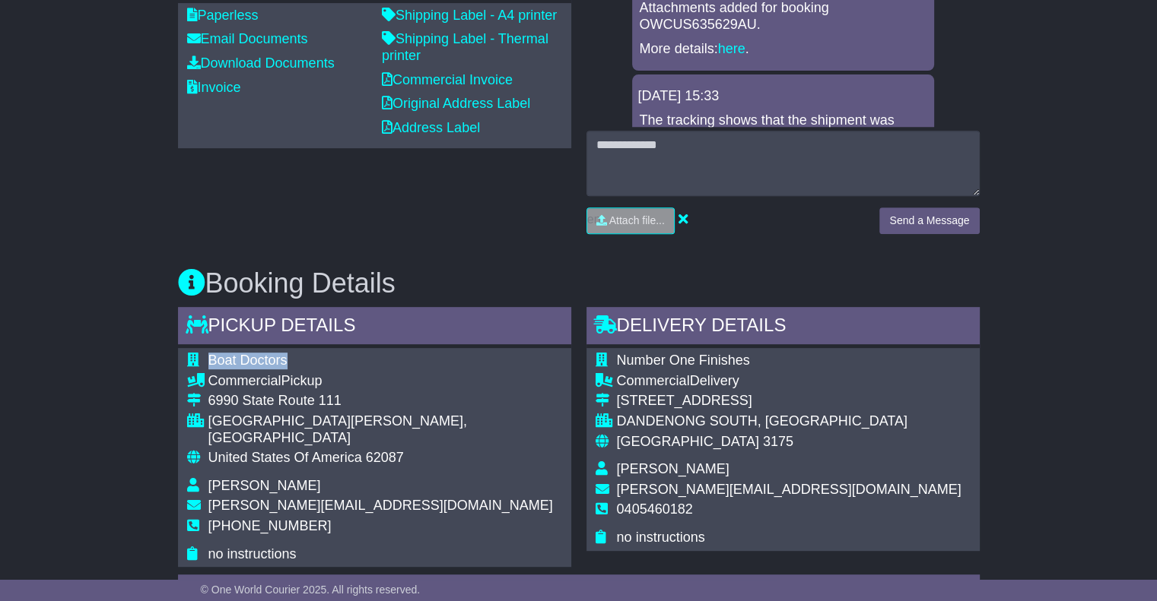
drag, startPoint x: 208, startPoint y: 353, endPoint x: 287, endPoint y: 354, distance: 79.9
click at [287, 354] on td "Boat Doctors" at bounding box center [385, 363] width 354 height 21
copy span "Boat Doctors"
drag, startPoint x: 204, startPoint y: 393, endPoint x: 348, endPoint y: 403, distance: 144.1
click at [348, 403] on tr "6990 State Route 111" at bounding box center [374, 403] width 375 height 21
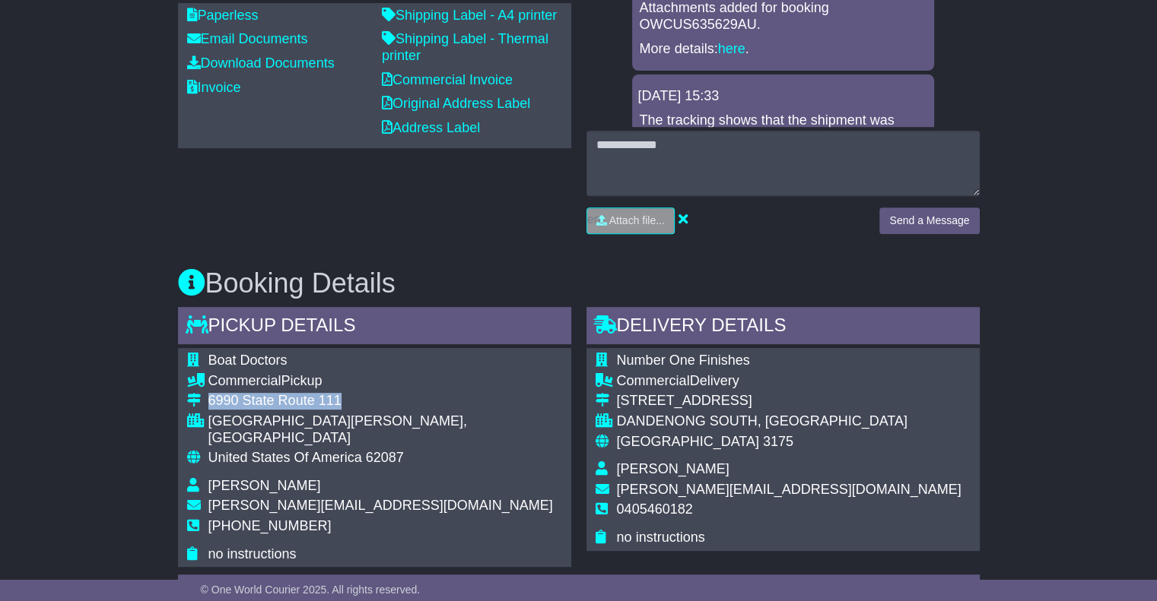
copy tr "6990 State Route 111"
drag, startPoint x: 213, startPoint y: 466, endPoint x: 290, endPoint y: 469, distance: 76.9
click at [290, 478] on td "[PERSON_NAME]" at bounding box center [385, 488] width 354 height 21
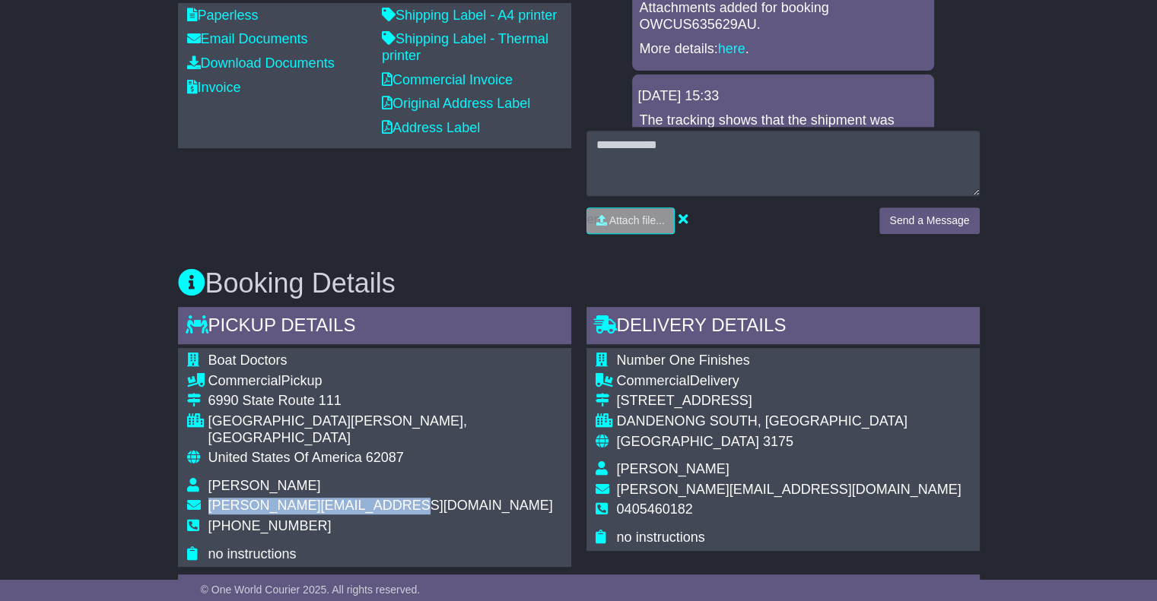
drag, startPoint x: 389, startPoint y: 489, endPoint x: 209, endPoint y: 496, distance: 179.6
click at [209, 498] on td "[PERSON_NAME][EMAIL_ADDRESS][DOMAIN_NAME]" at bounding box center [385, 508] width 354 height 21
copy span "[PERSON_NAME][EMAIL_ADDRESS][DOMAIN_NAME]"
drag, startPoint x: 294, startPoint y: 508, endPoint x: 187, endPoint y: 504, distance: 106.5
click at [187, 519] on tr "[PHONE_NUMBER]" at bounding box center [374, 533] width 375 height 28
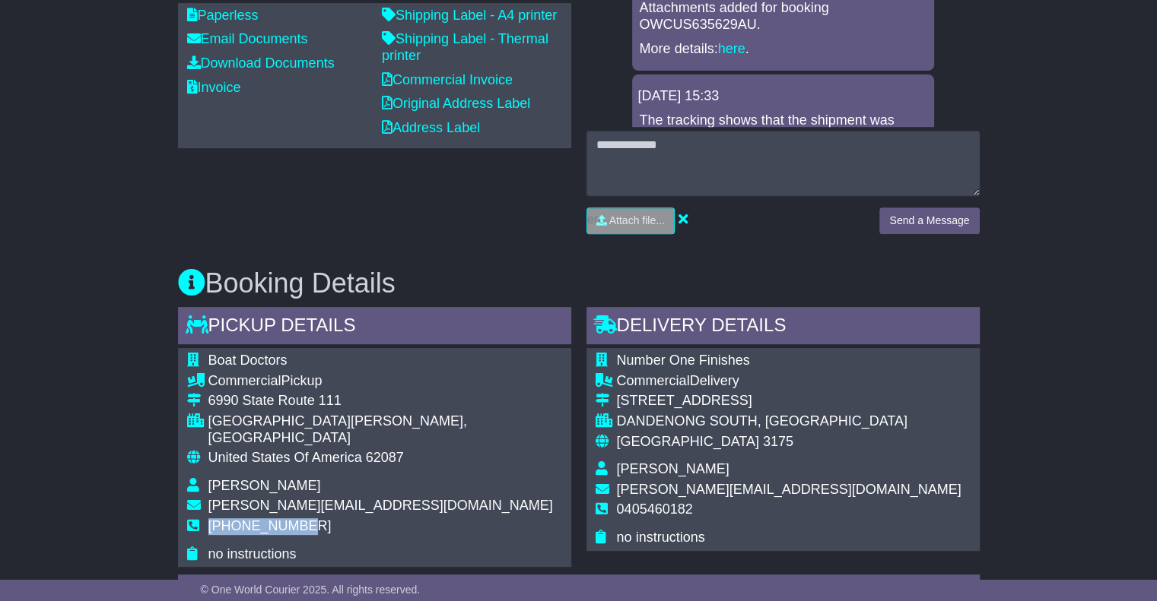
copy tr "[PHONE_NUMBER]"
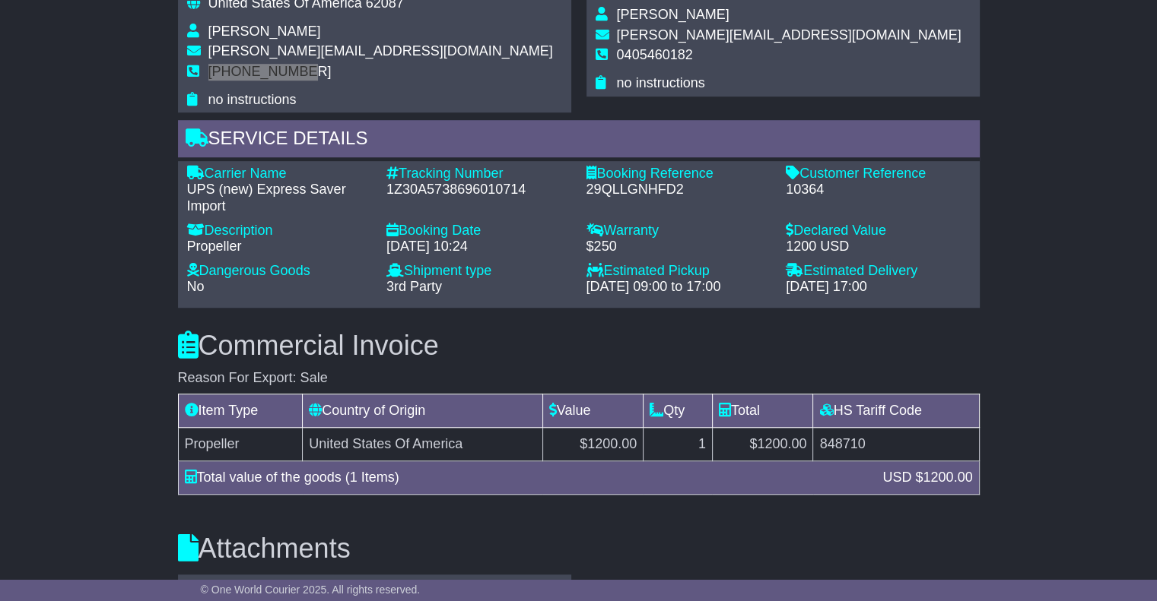
scroll to position [1065, 0]
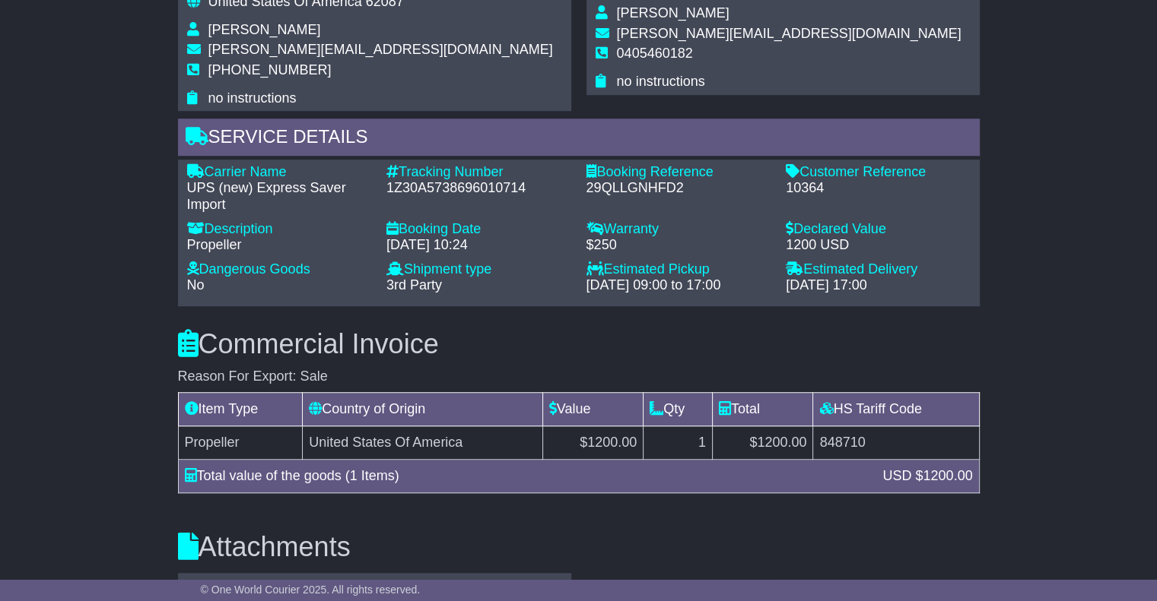
click at [843, 429] on td "848710" at bounding box center [896, 443] width 166 height 33
copy td "848710"
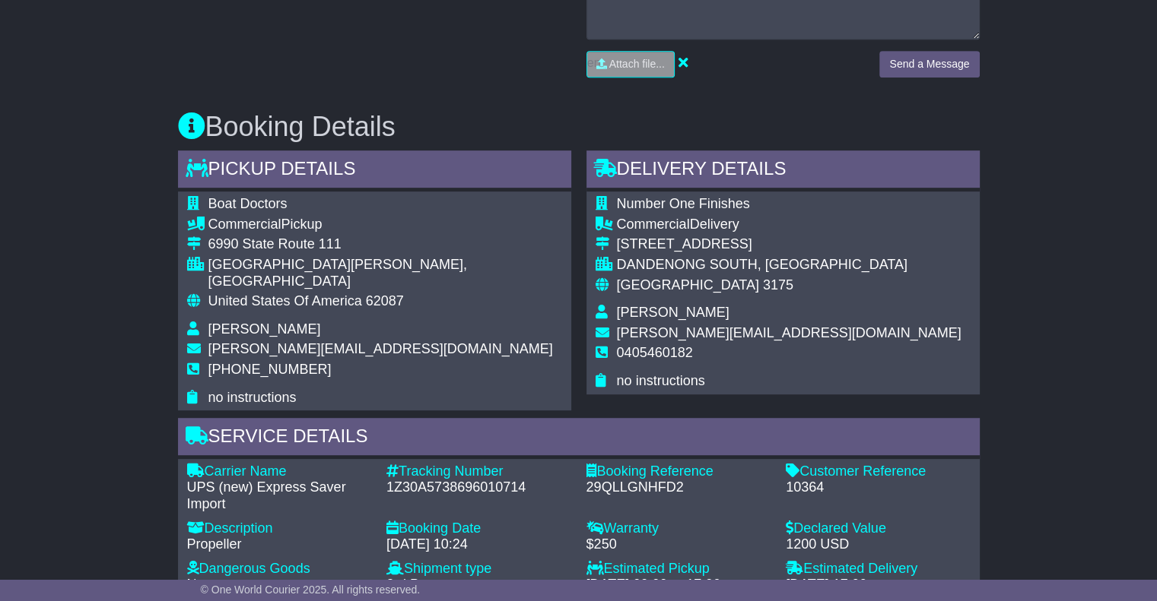
scroll to position [760, 0]
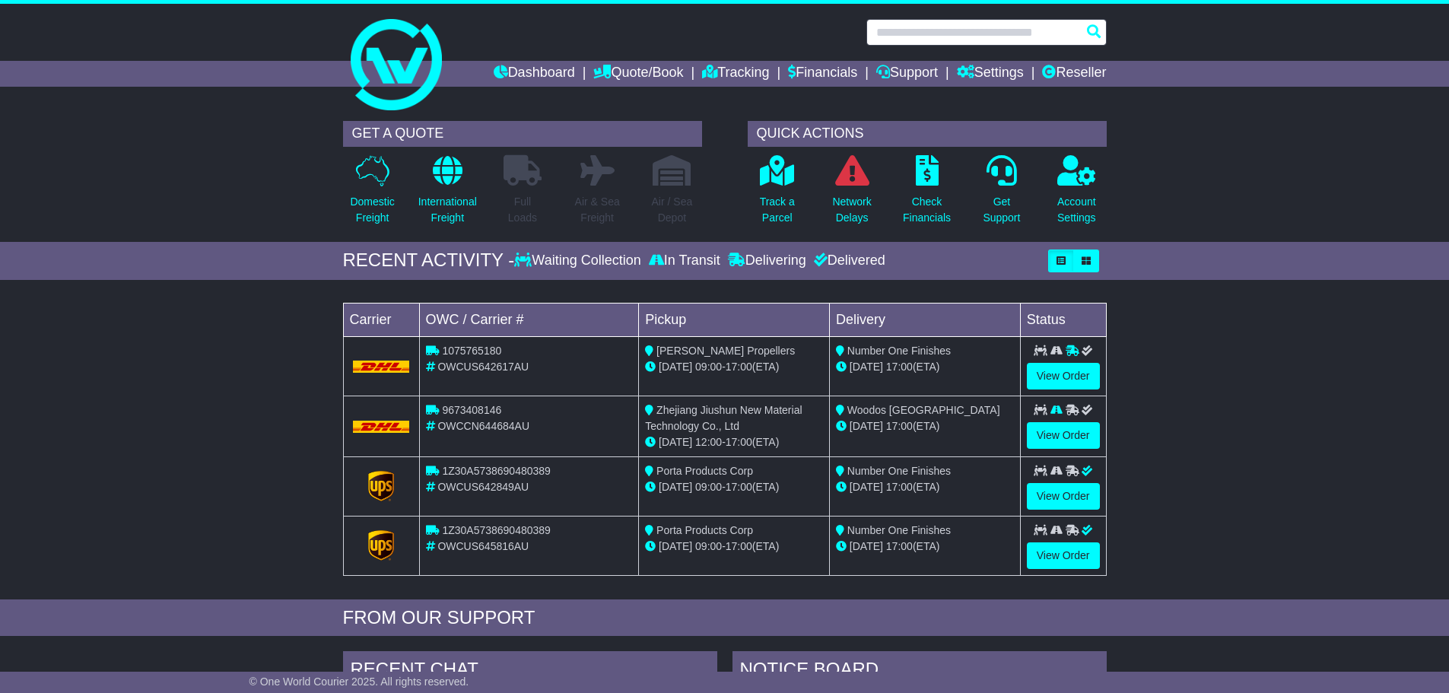
click at [941, 35] on input "text" at bounding box center [986, 32] width 240 height 27
paste input "**********"
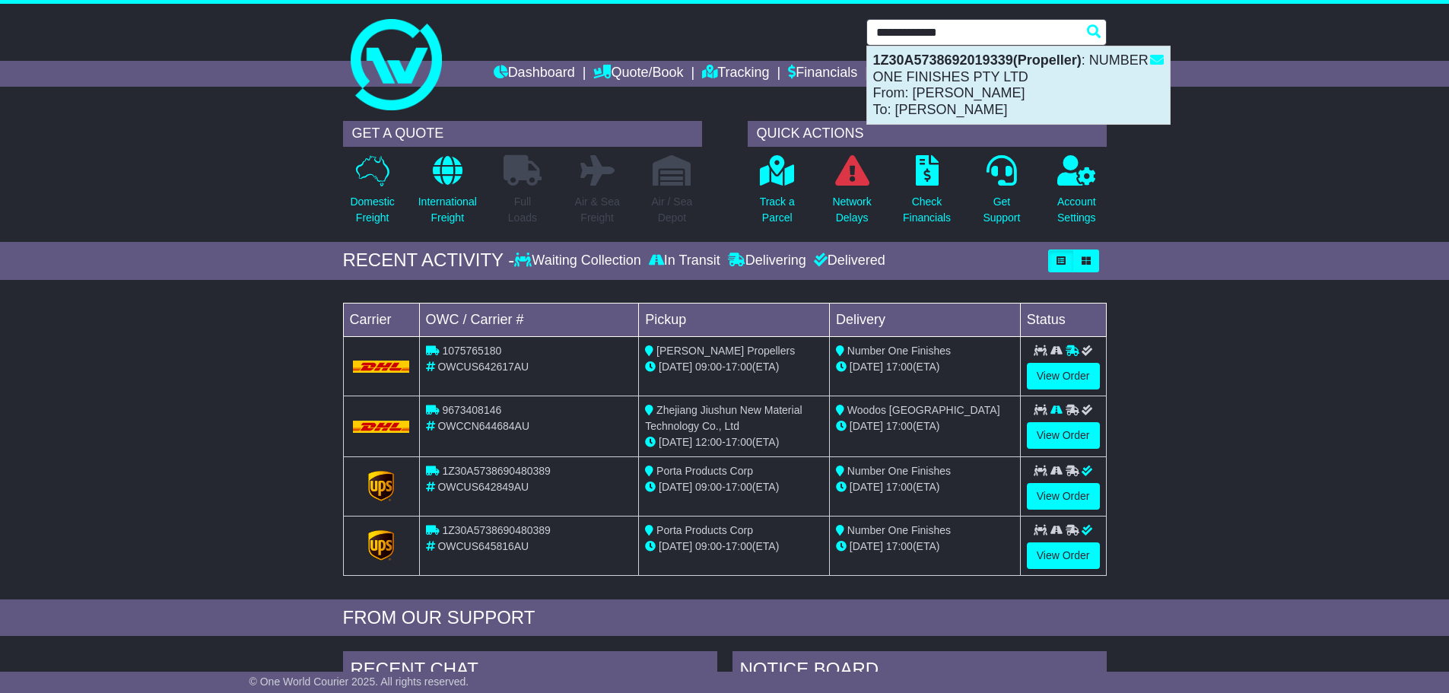
click at [935, 73] on div "1Z30A5738692019339(Propeller) : NUMBER ONE FINISHES PTY LTD From: Bruce Dudley …" at bounding box center [1018, 85] width 303 height 78
type input "**********"
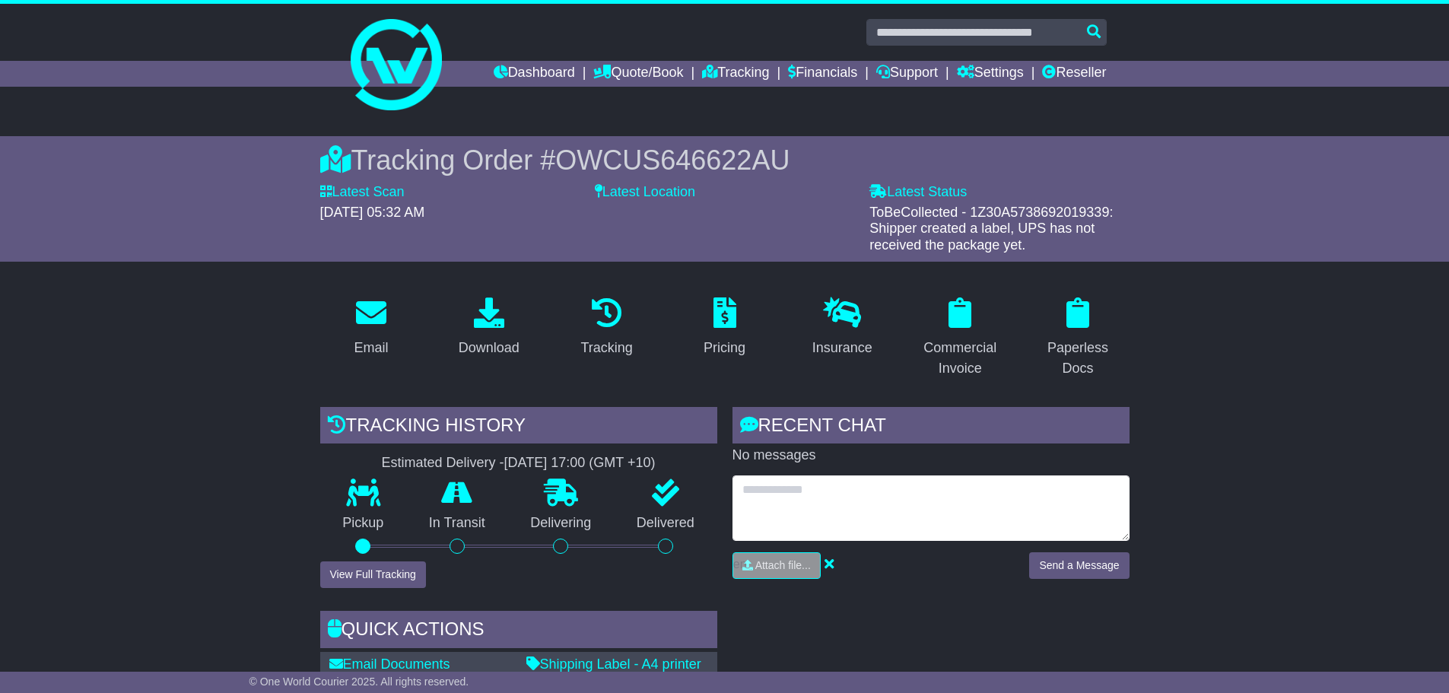
click at [820, 507] on textarea at bounding box center [930, 507] width 397 height 65
click at [1095, 522] on textarea "**********" at bounding box center [930, 507] width 397 height 65
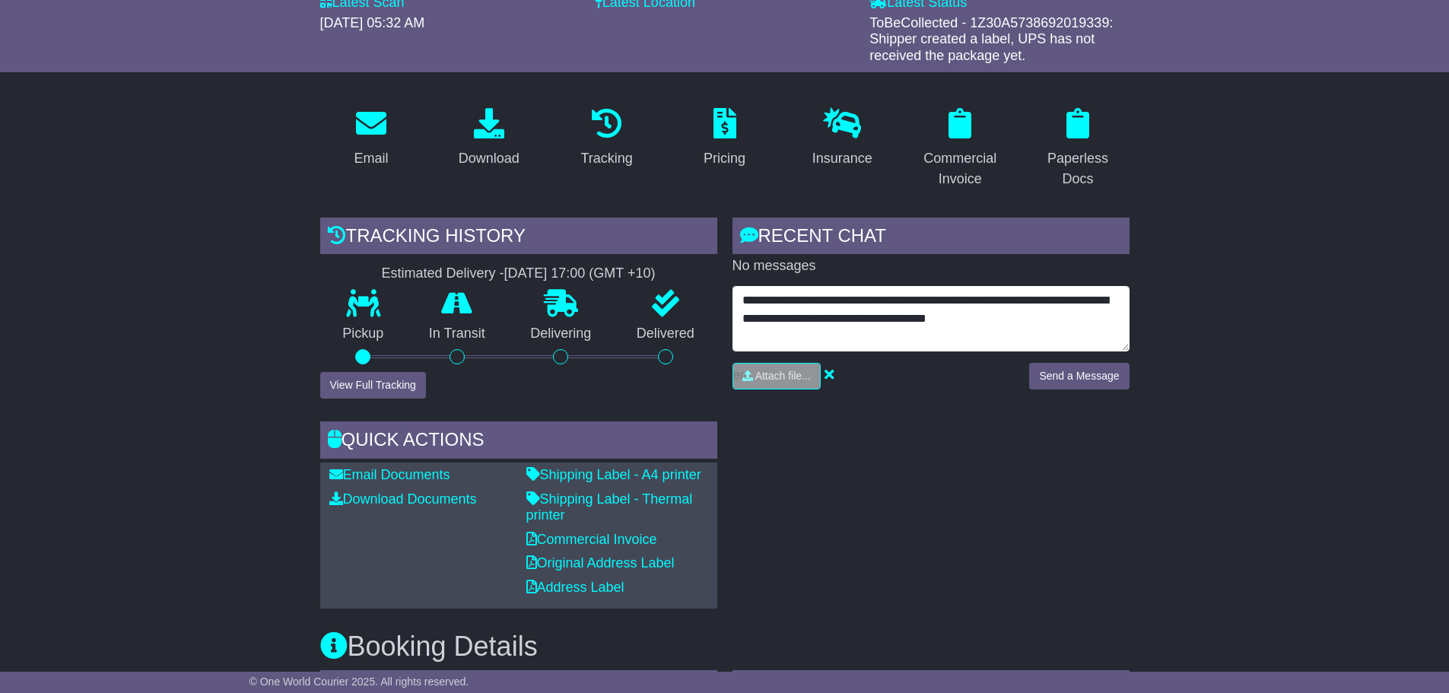
scroll to position [152, 0]
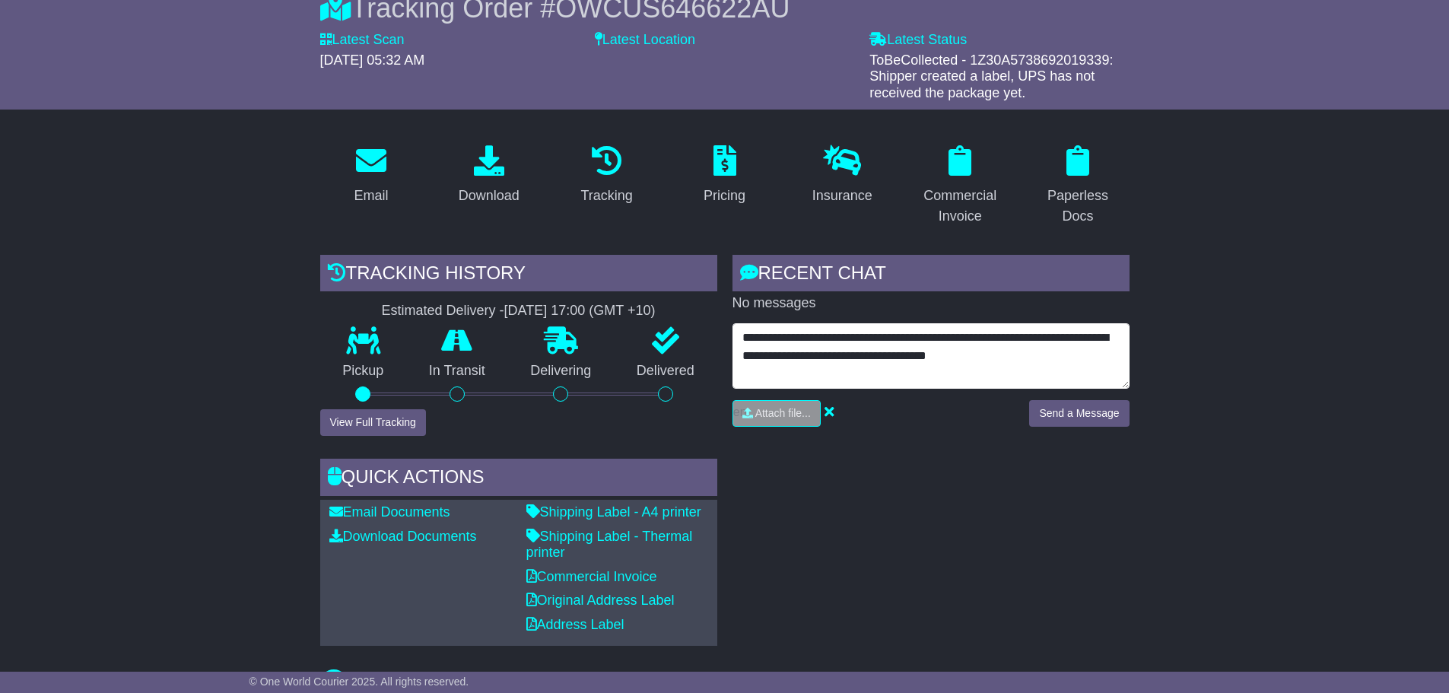
type textarea "**********"
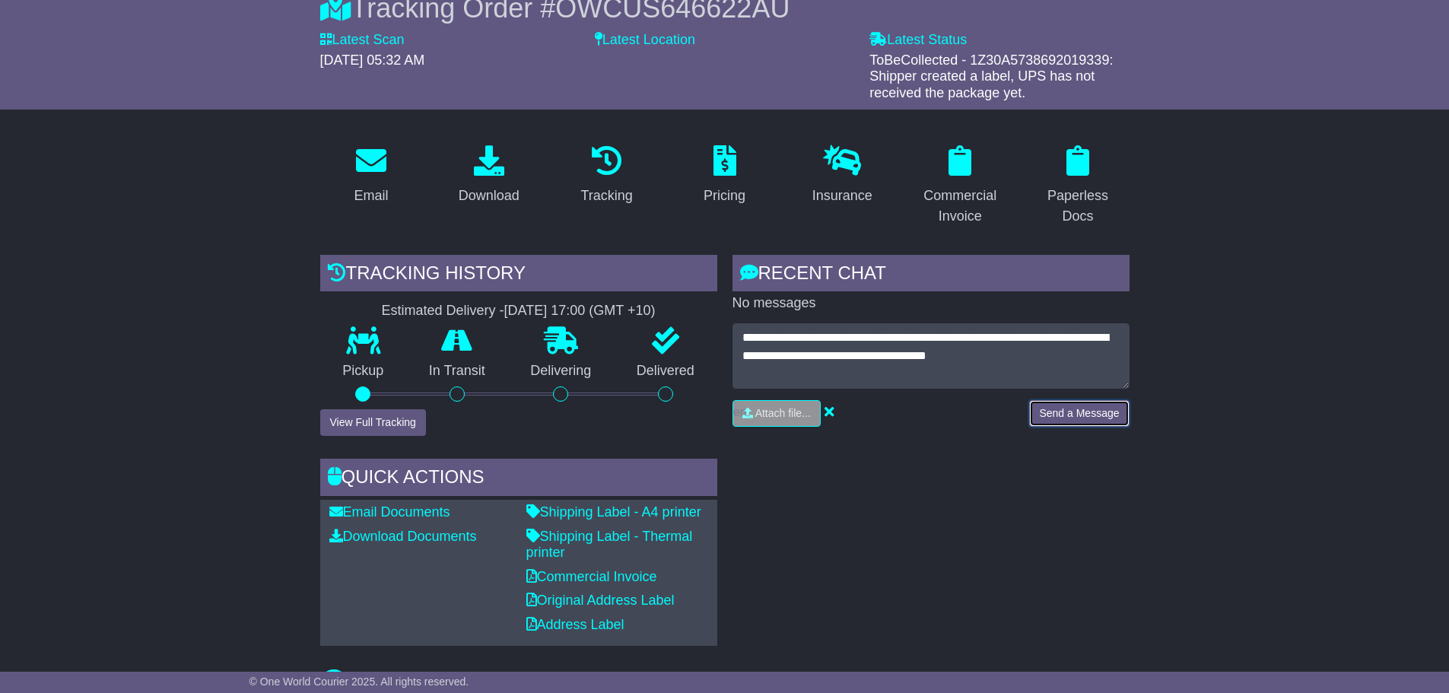
click at [1078, 424] on button "Send a Message" at bounding box center [1079, 413] width 100 height 27
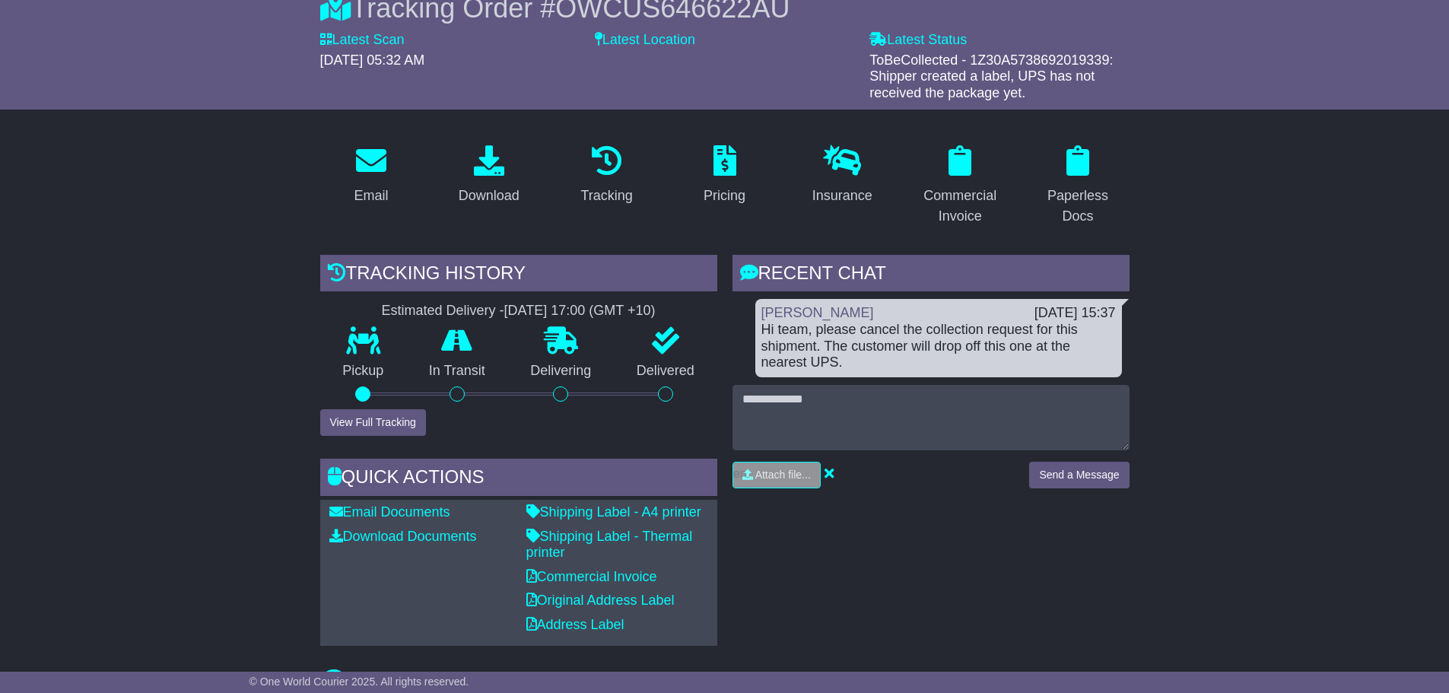
scroll to position [0, 0]
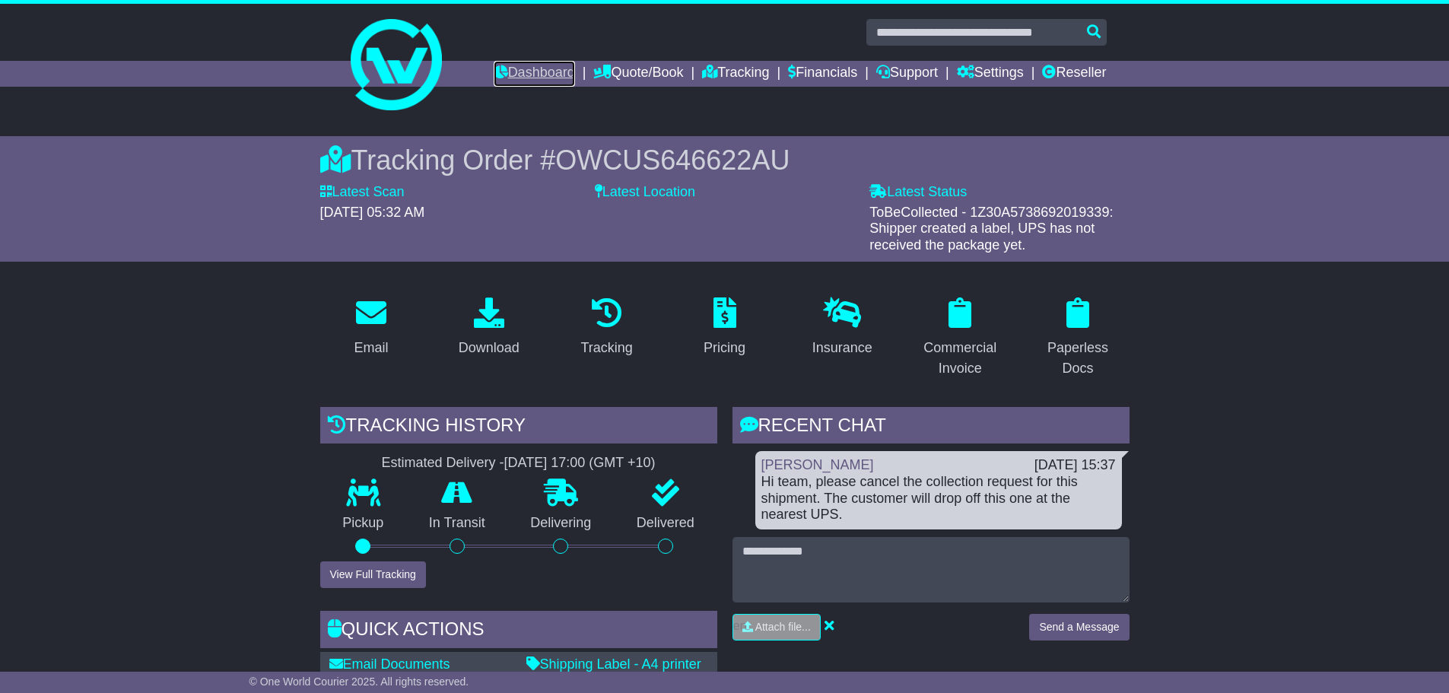
click at [525, 65] on link "Dashboard" at bounding box center [533, 74] width 81 height 26
